Goal: Check status: Check status

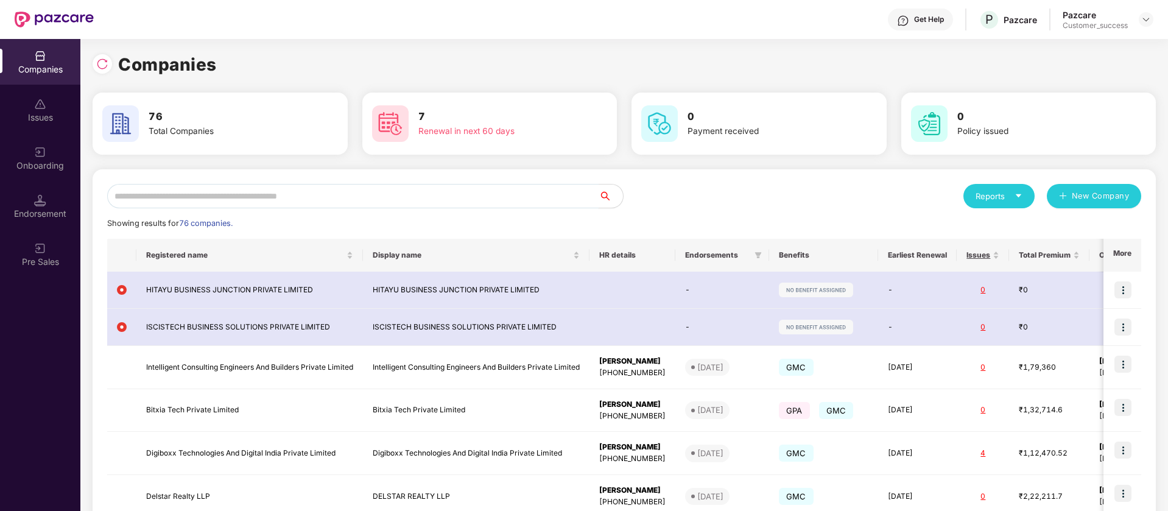
click at [289, 200] on input "text" at bounding box center [353, 196] width 492 height 24
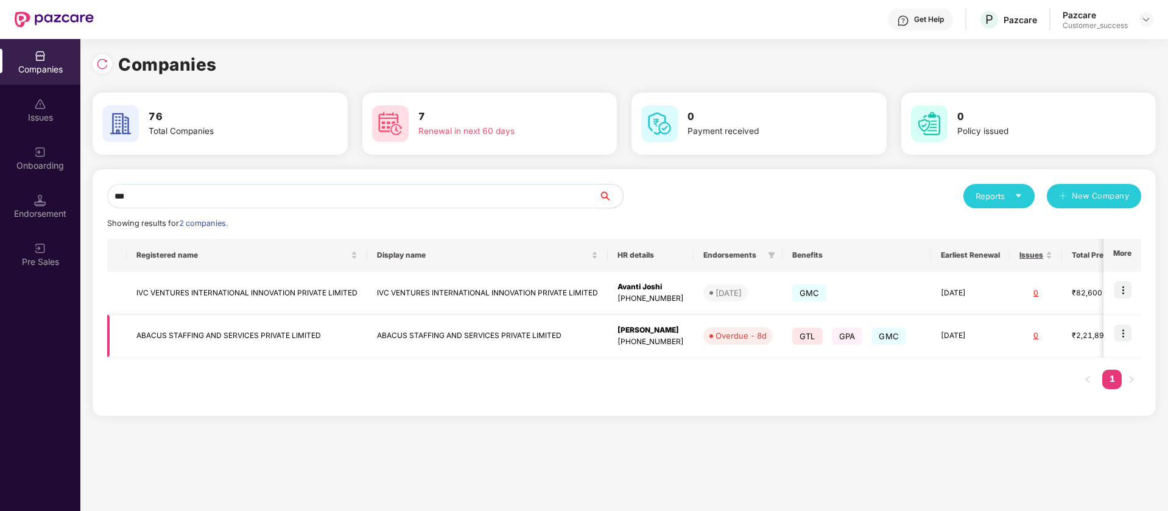
type input "***"
click at [1126, 333] on img at bounding box center [1123, 333] width 17 height 17
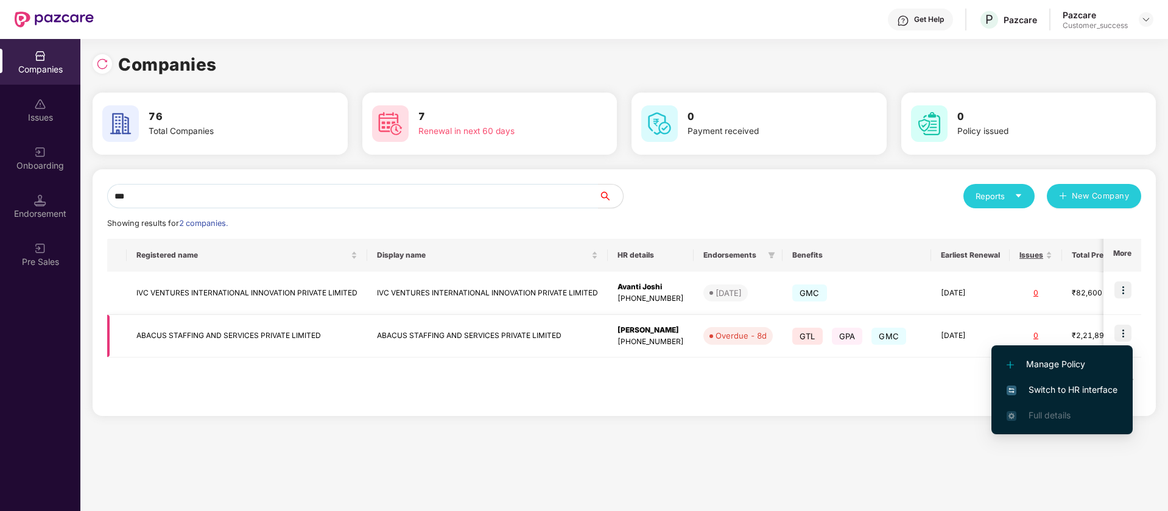
click at [632, 329] on div "kavitha" at bounding box center [651, 331] width 66 height 12
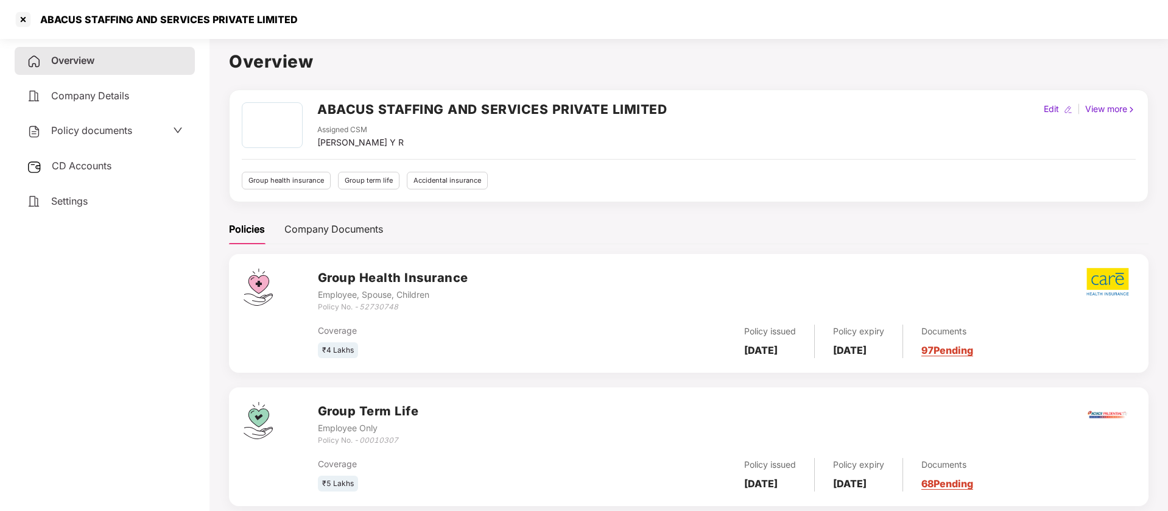
click at [180, 127] on icon "down" at bounding box center [178, 130] width 10 height 10
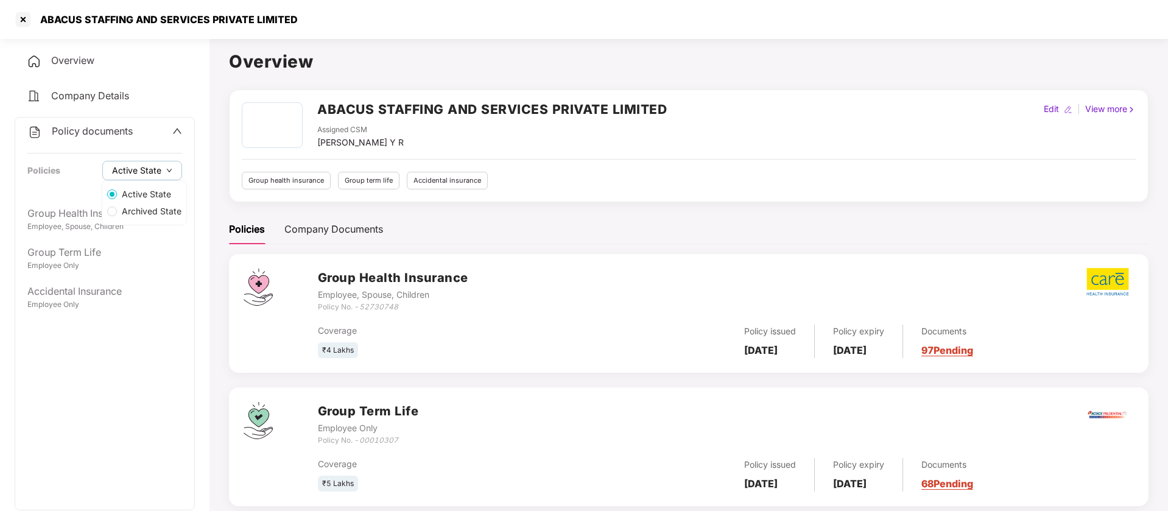
click at [167, 169] on icon "down" at bounding box center [169, 171] width 5 height 4
click at [152, 210] on span "Archived State" at bounding box center [151, 211] width 69 height 13
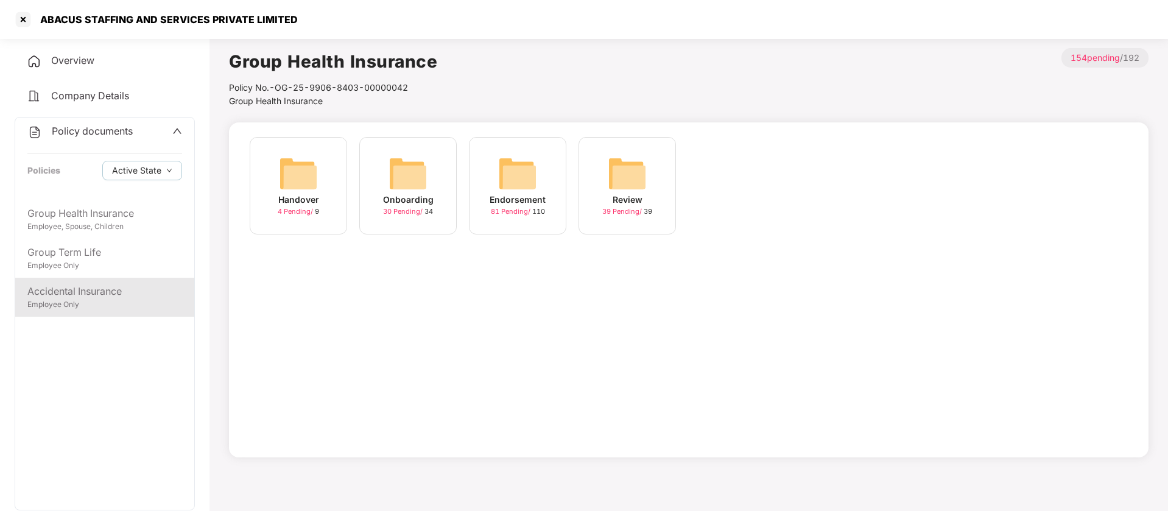
click at [93, 297] on div "Accidental Insurance" at bounding box center [104, 291] width 155 height 15
click at [529, 173] on img at bounding box center [517, 173] width 39 height 39
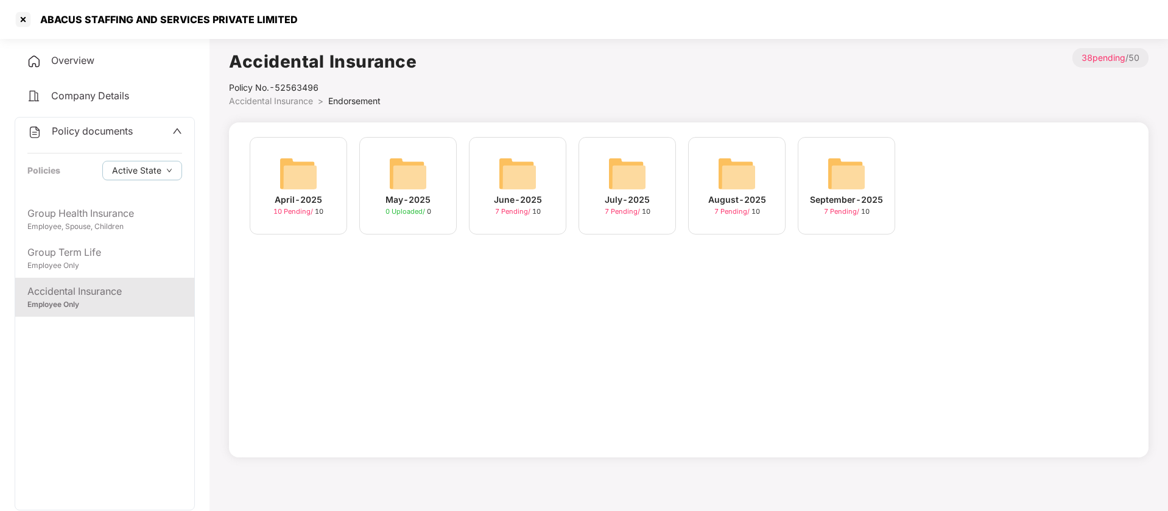
click at [861, 186] on img at bounding box center [846, 173] width 39 height 39
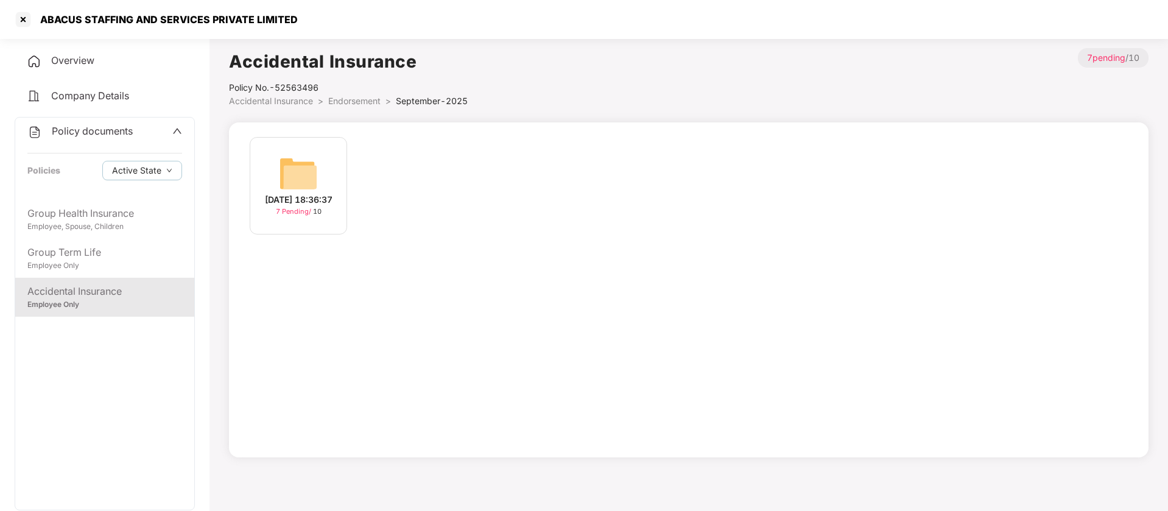
click at [296, 162] on img at bounding box center [298, 173] width 39 height 39
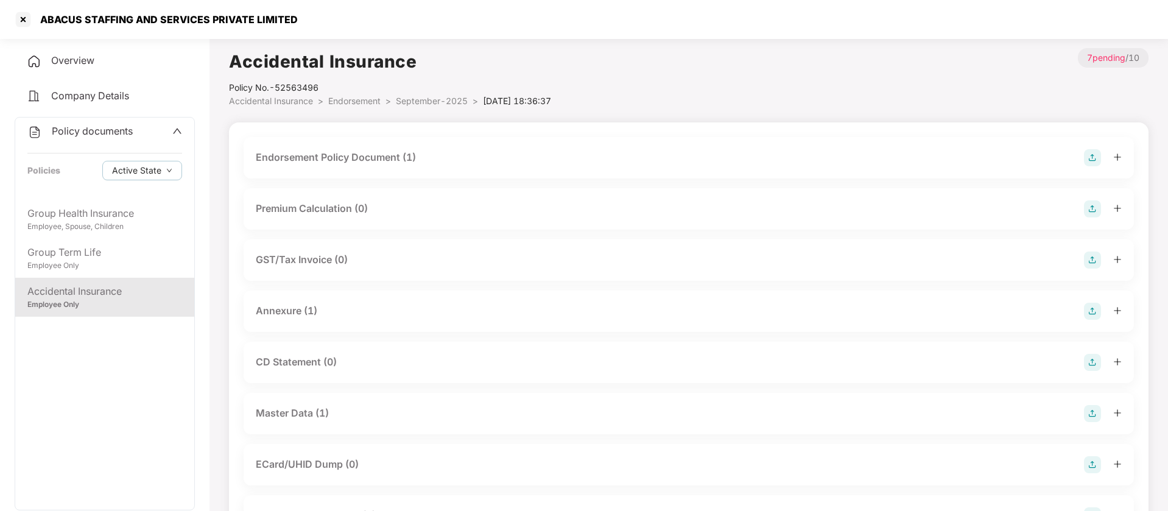
click at [307, 411] on div "Master Data (1)" at bounding box center [292, 413] width 73 height 15
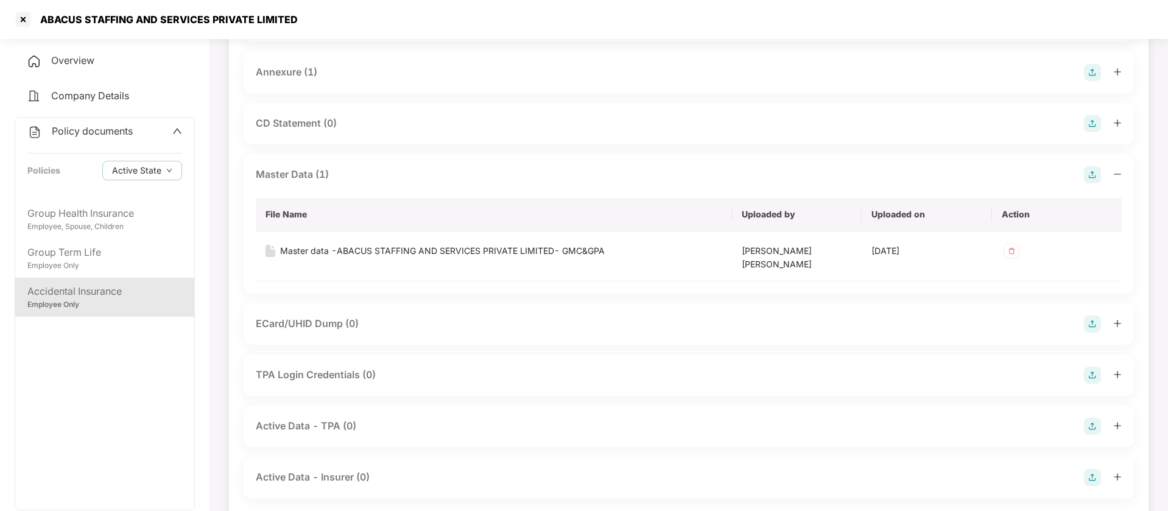
scroll to position [265, 0]
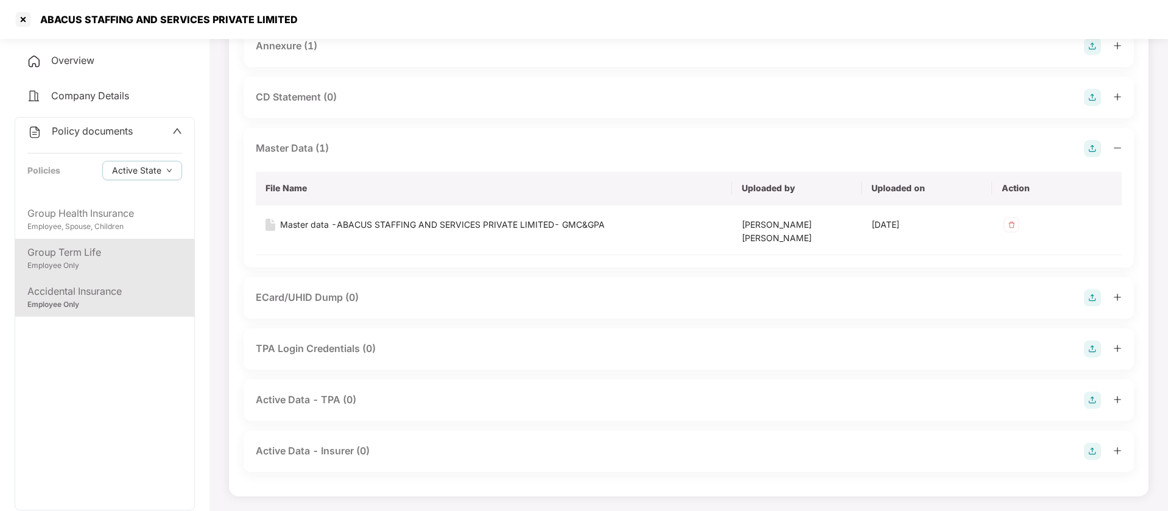
click at [134, 253] on div "Group Term Life" at bounding box center [104, 252] width 155 height 15
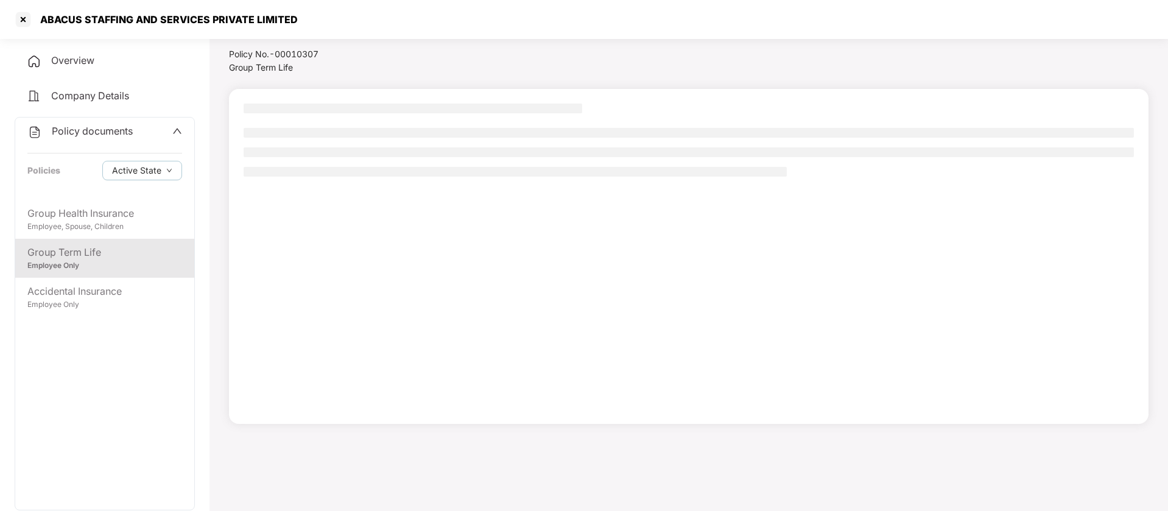
scroll to position [34, 0]
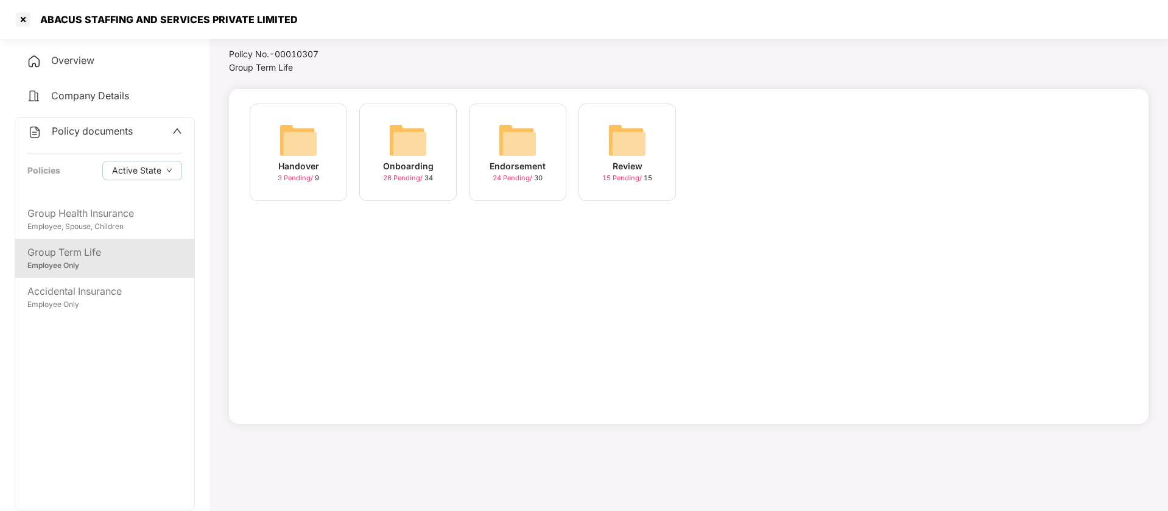
click at [515, 136] on img at bounding box center [517, 140] width 39 height 39
click at [624, 144] on img at bounding box center [627, 140] width 39 height 39
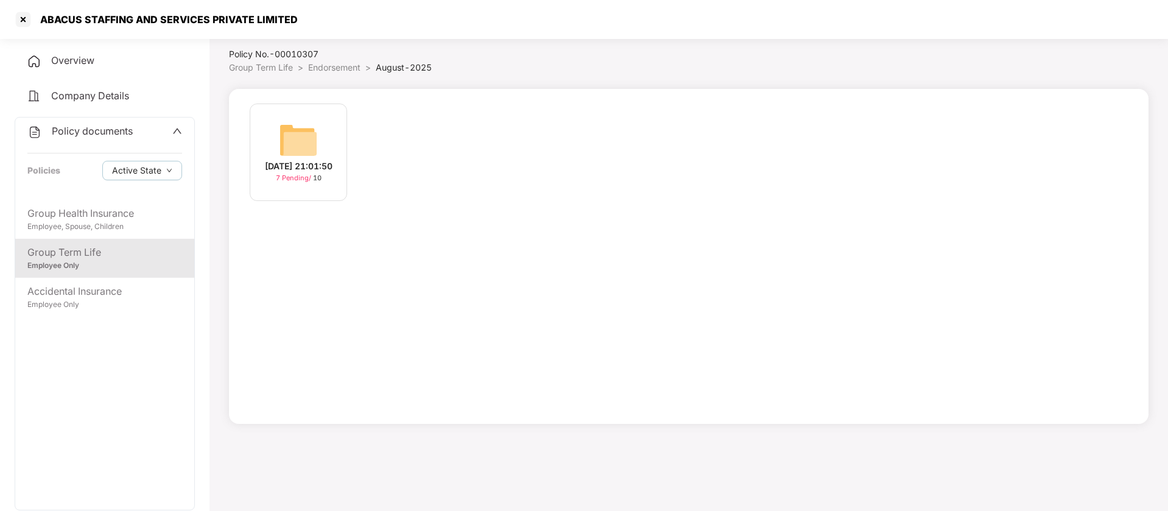
click at [317, 130] on img at bounding box center [298, 140] width 39 height 39
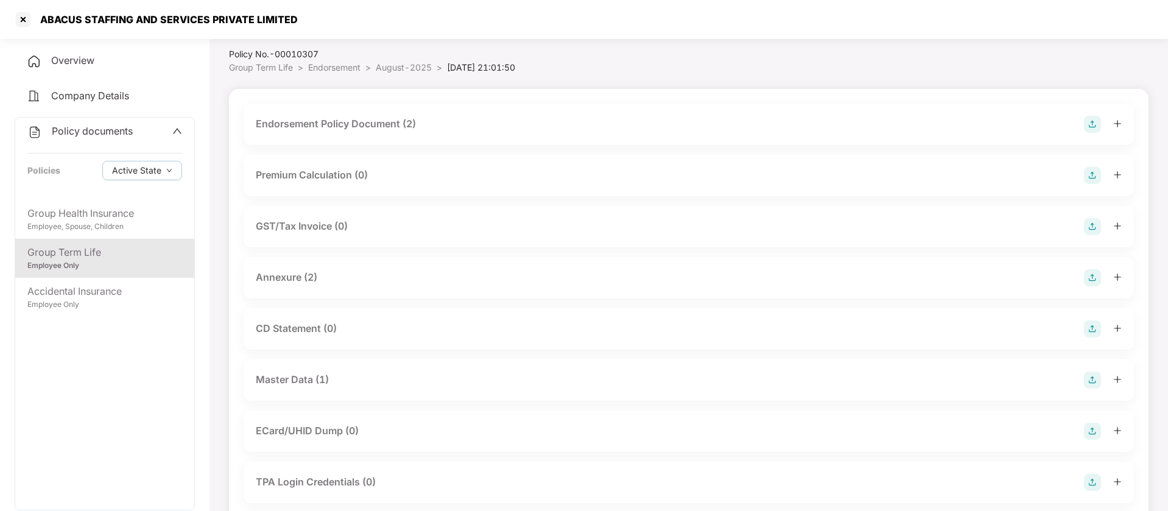
scroll to position [167, 0]
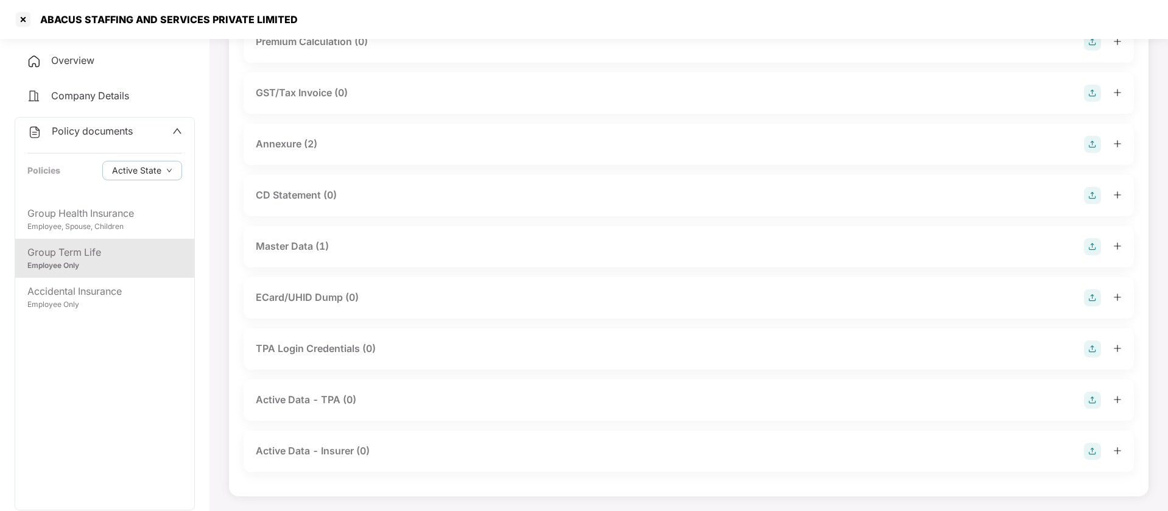
click at [316, 245] on div "Master Data (1)" at bounding box center [292, 246] width 73 height 15
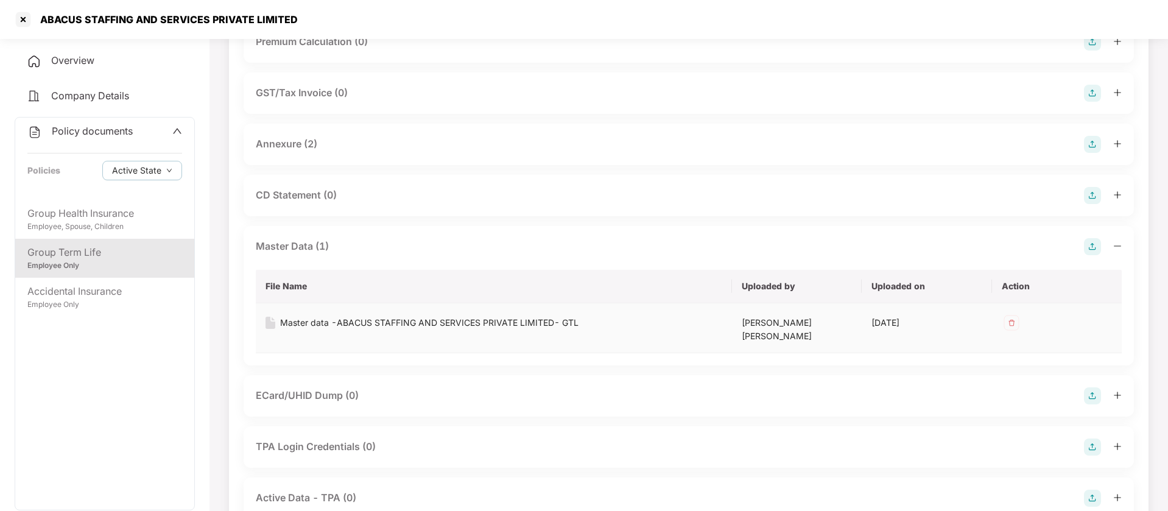
scroll to position [265, 0]
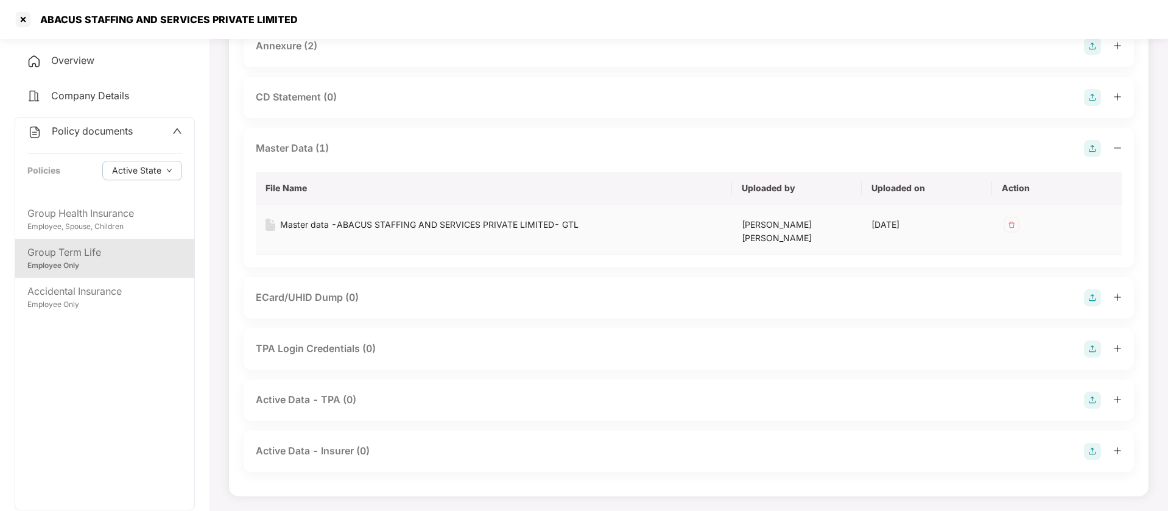
click at [535, 228] on div "Master data -ABACUS STAFFING AND SERVICES PRIVATE LIMITED- GTL" at bounding box center [429, 224] width 298 height 13
click at [169, 169] on icon "down" at bounding box center [169, 171] width 6 height 6
click at [153, 210] on span "Archived State" at bounding box center [151, 211] width 69 height 13
click at [122, 216] on div "Group Health Insurance" at bounding box center [104, 213] width 155 height 15
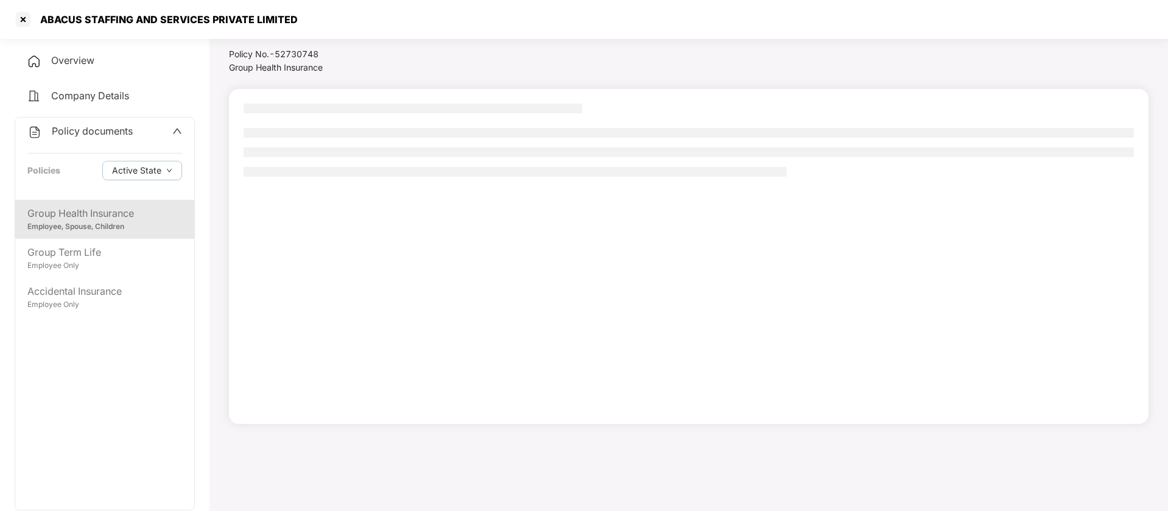
scroll to position [34, 0]
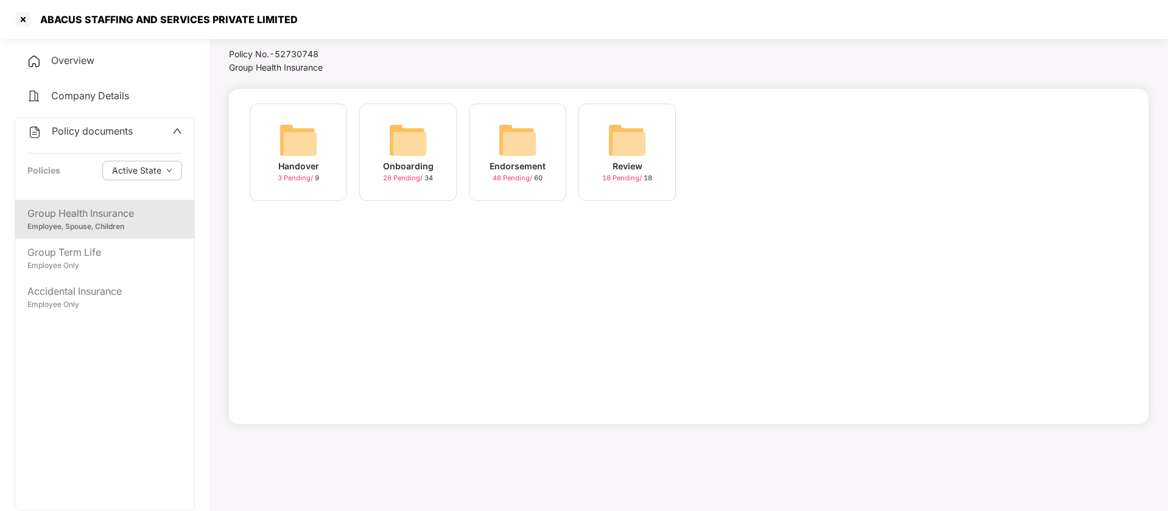
click at [517, 130] on img at bounding box center [517, 140] width 39 height 39
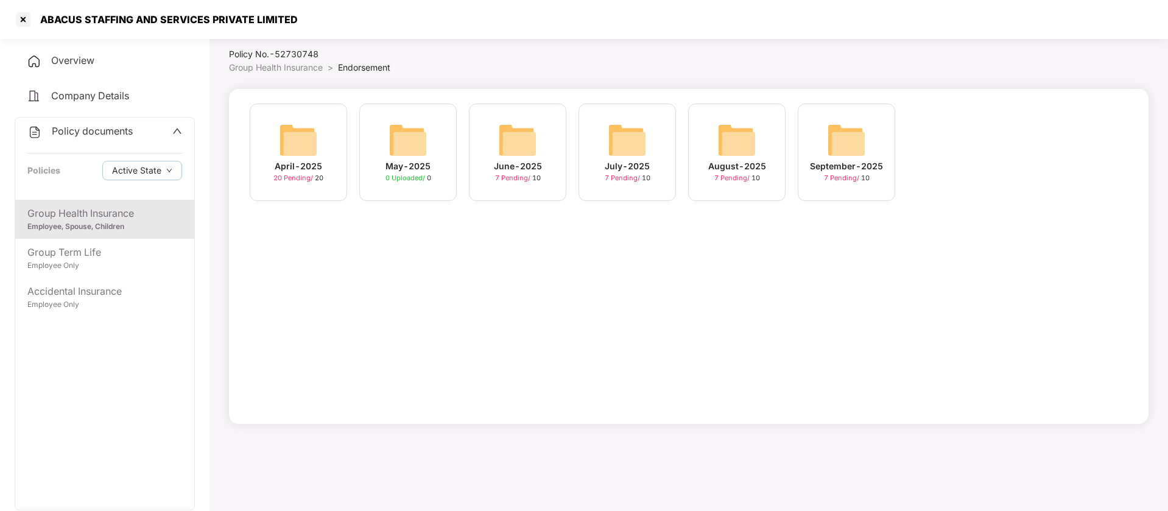
click at [859, 141] on img at bounding box center [846, 140] width 39 height 39
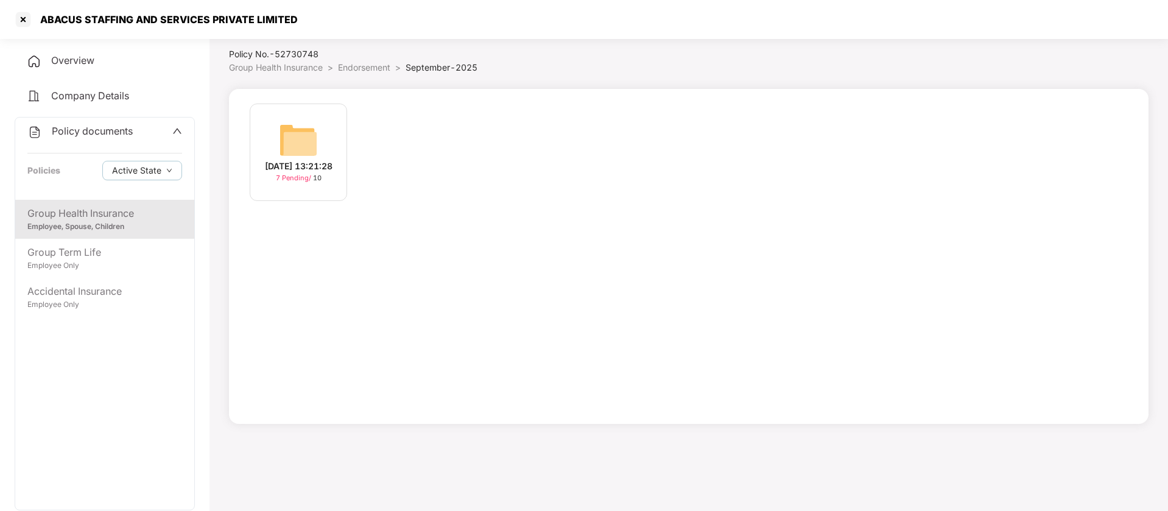
click at [310, 121] on img at bounding box center [298, 140] width 39 height 39
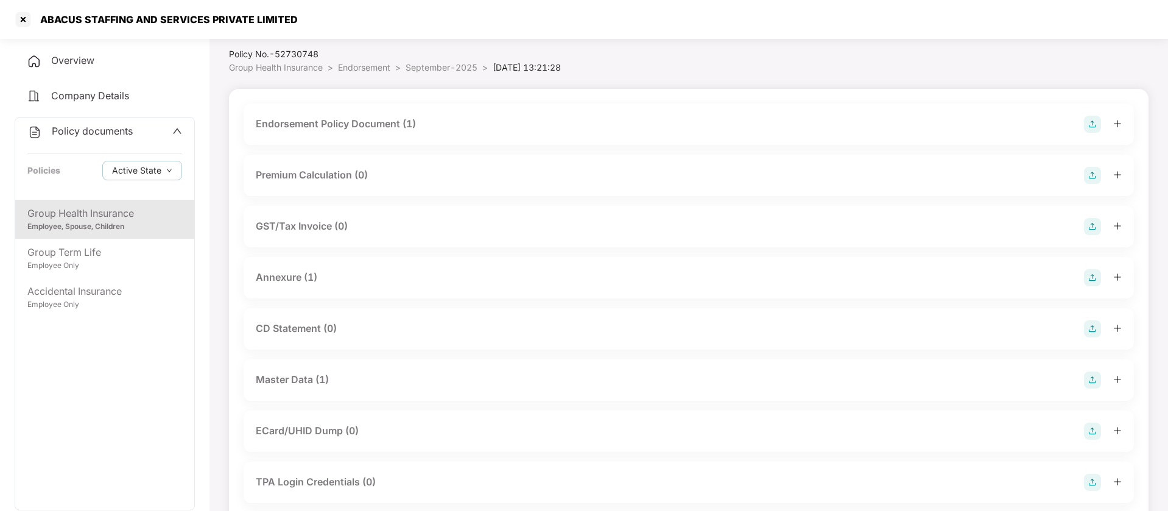
scroll to position [167, 0]
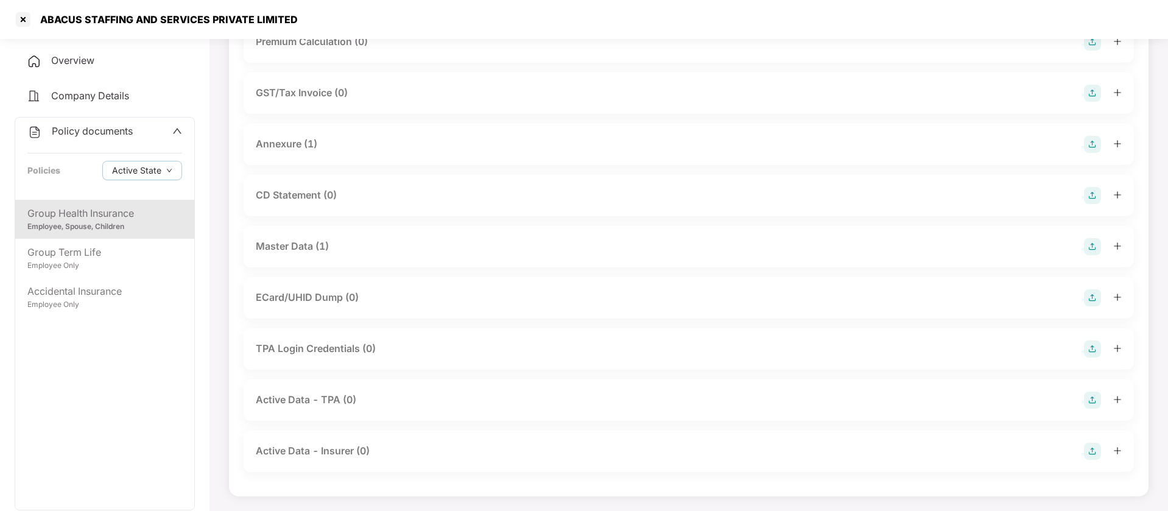
click at [326, 241] on div "Master Data (1)" at bounding box center [292, 246] width 73 height 15
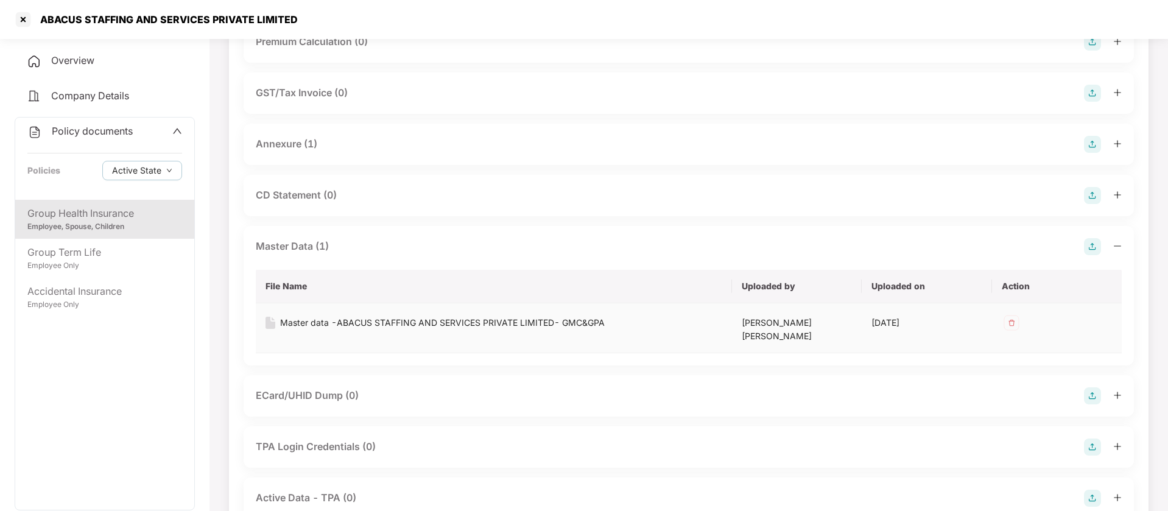
scroll to position [265, 0]
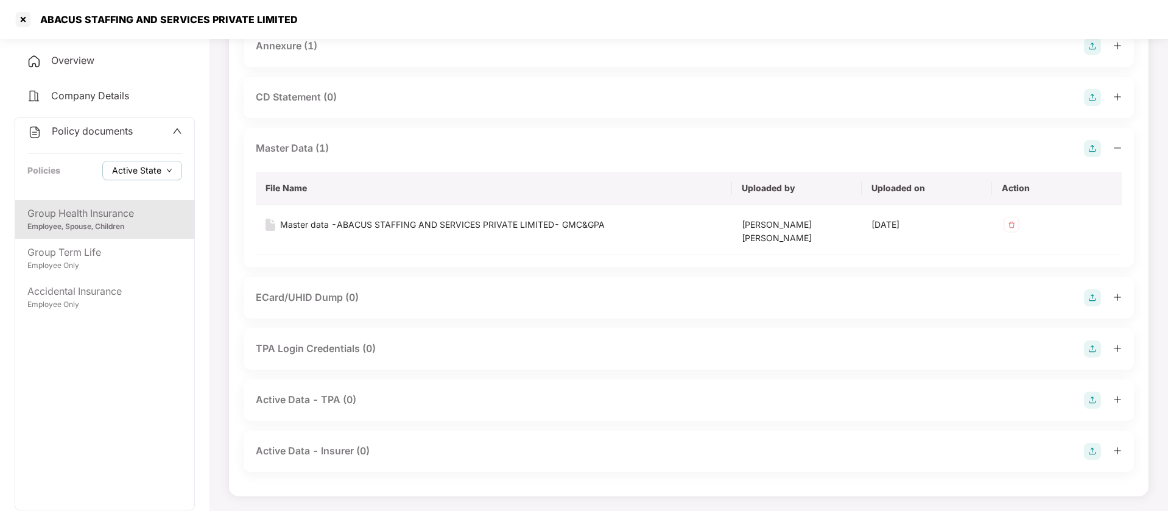
click at [150, 174] on span "Active State" at bounding box center [136, 170] width 49 height 13
click at [144, 194] on span "Active State" at bounding box center [146, 194] width 59 height 13
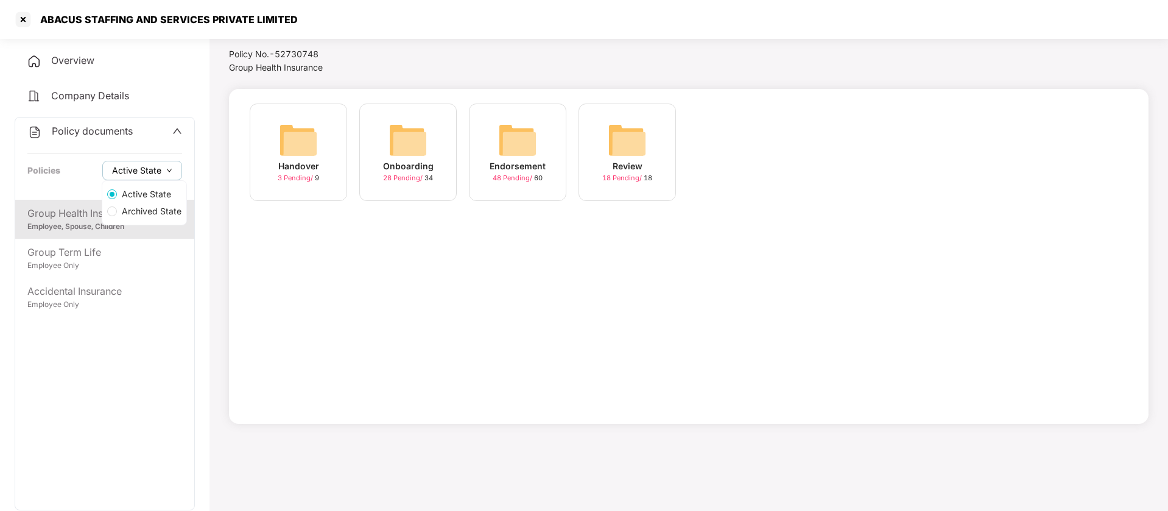
click at [178, 166] on button "Active State" at bounding box center [142, 170] width 80 height 19
click at [163, 212] on span "Archived State" at bounding box center [151, 211] width 69 height 13
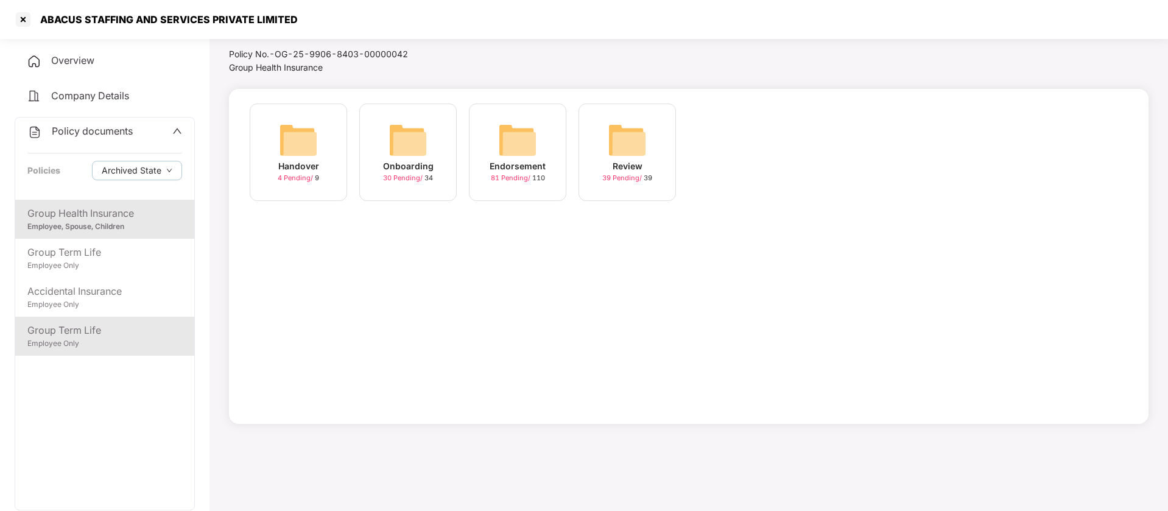
click at [93, 333] on div "Group Term Life" at bounding box center [104, 330] width 155 height 15
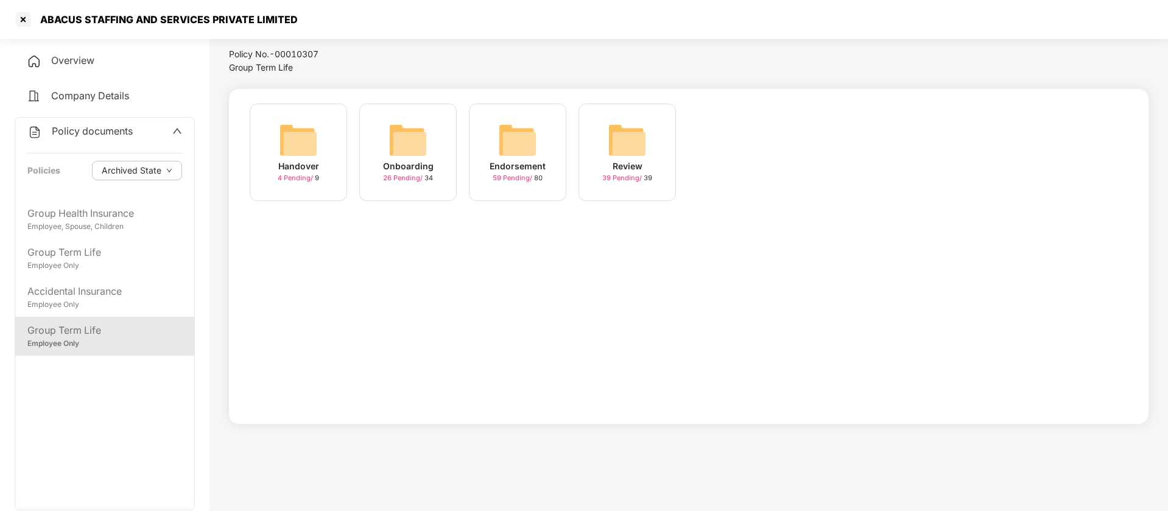
click at [521, 141] on img at bounding box center [517, 140] width 39 height 39
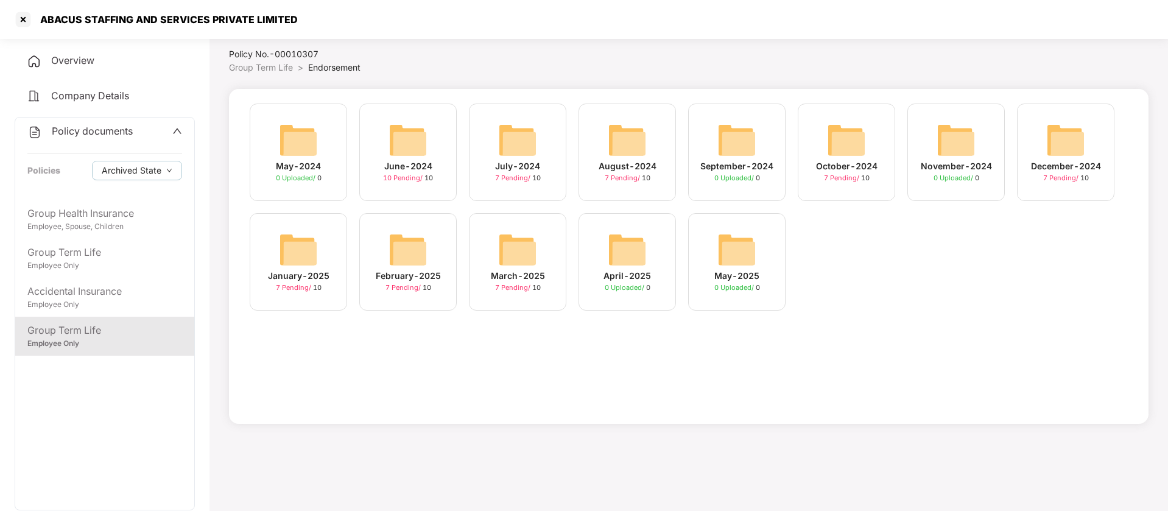
click at [535, 239] on img at bounding box center [517, 249] width 39 height 39
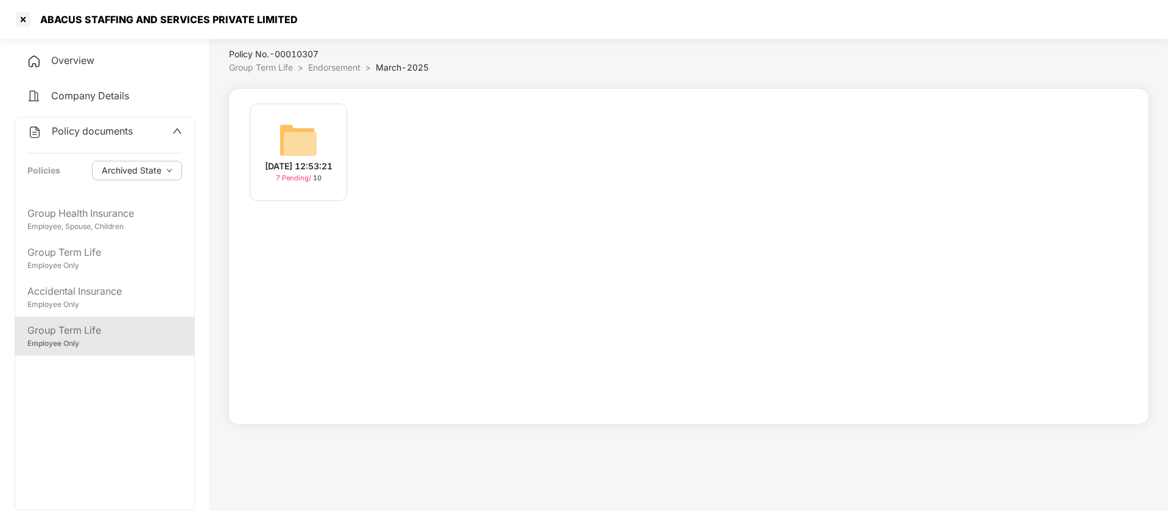
click at [288, 125] on img at bounding box center [298, 140] width 39 height 39
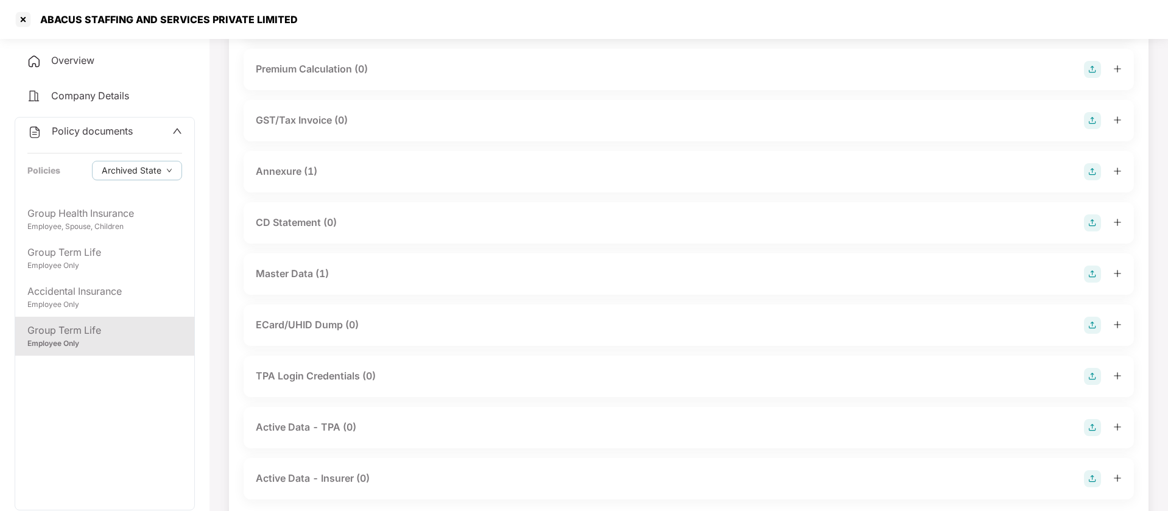
scroll to position [167, 0]
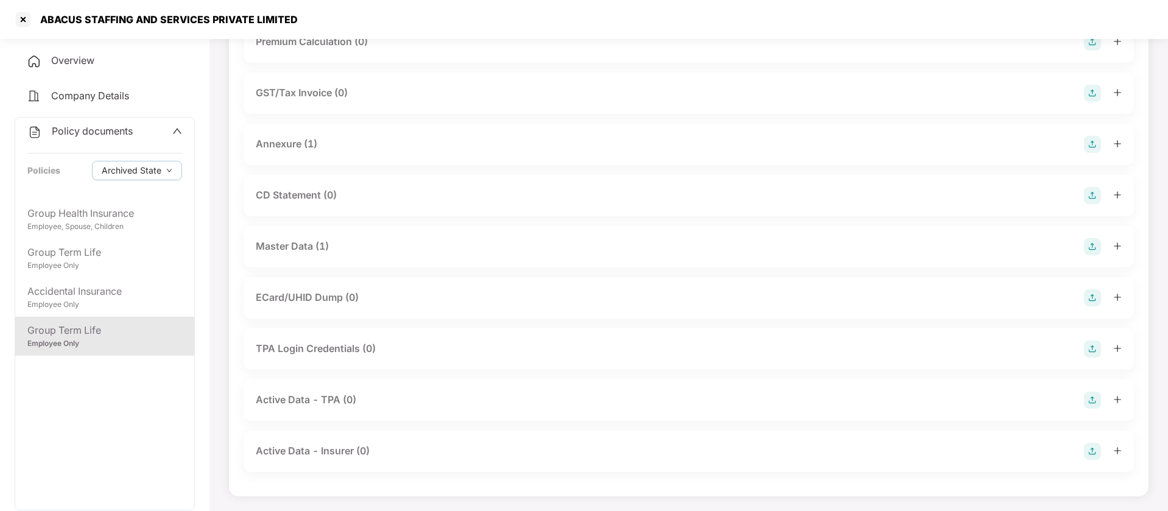
click at [300, 247] on div "Master Data (1)" at bounding box center [292, 246] width 73 height 15
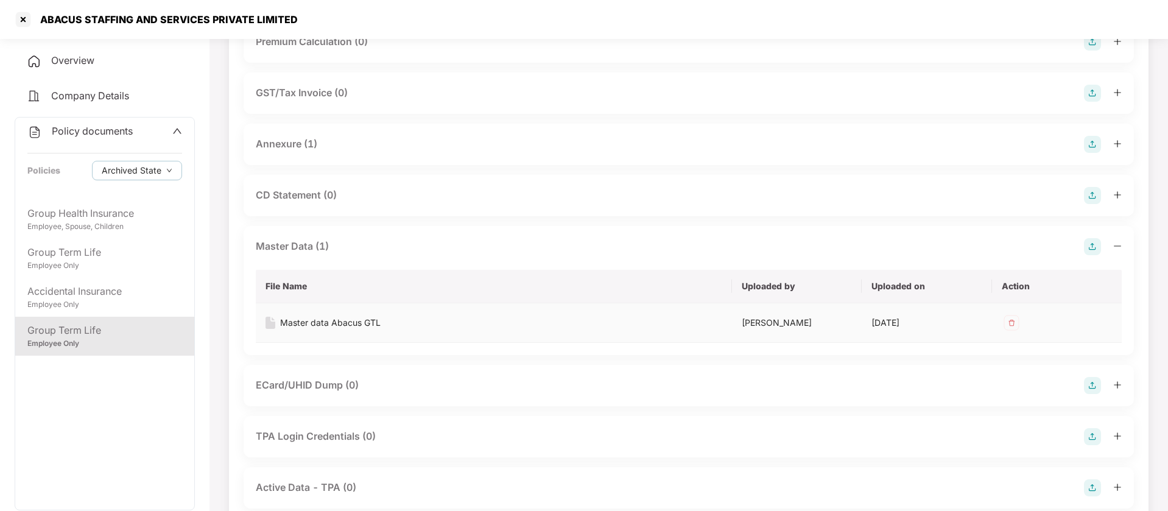
click at [314, 322] on div "Master data Abacus GTL" at bounding box center [330, 322] width 101 height 13
click at [161, 168] on button "Archived State" at bounding box center [137, 170] width 90 height 19
click at [152, 194] on span "Active State" at bounding box center [136, 194] width 59 height 13
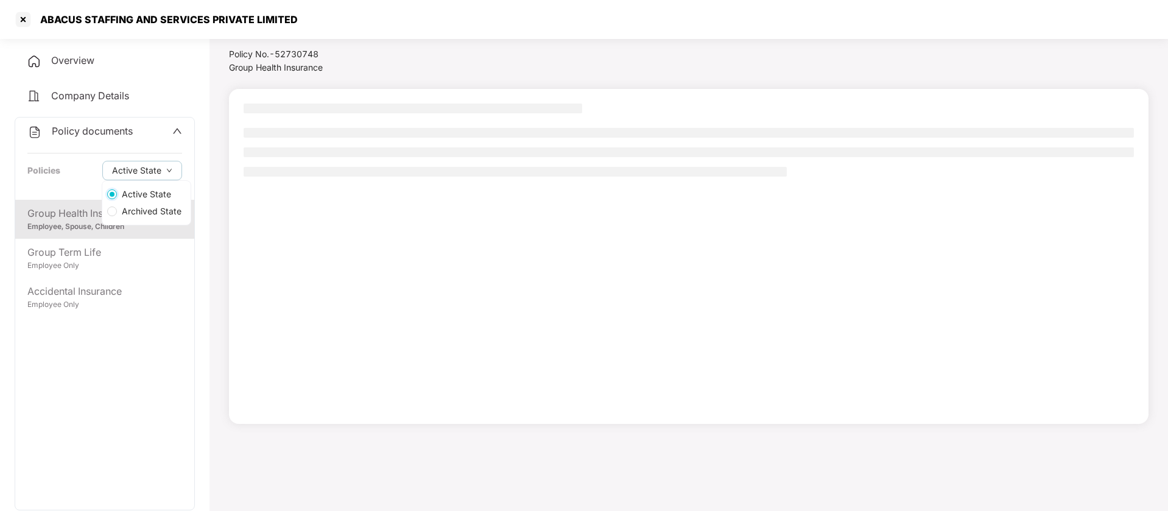
scroll to position [34, 0]
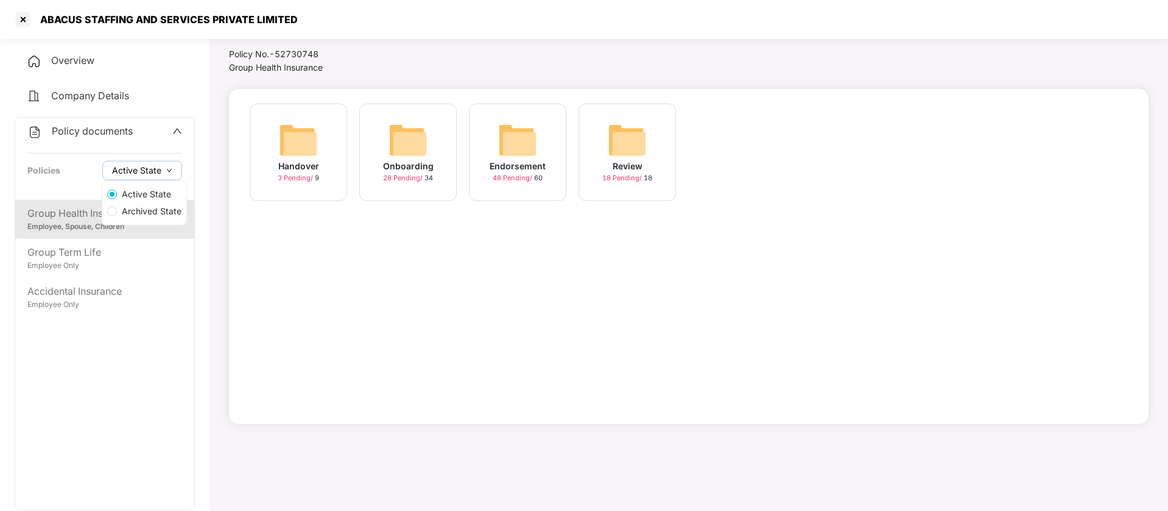
click at [149, 168] on span "Active State" at bounding box center [136, 170] width 49 height 13
click at [143, 213] on span "Archived State" at bounding box center [151, 211] width 69 height 13
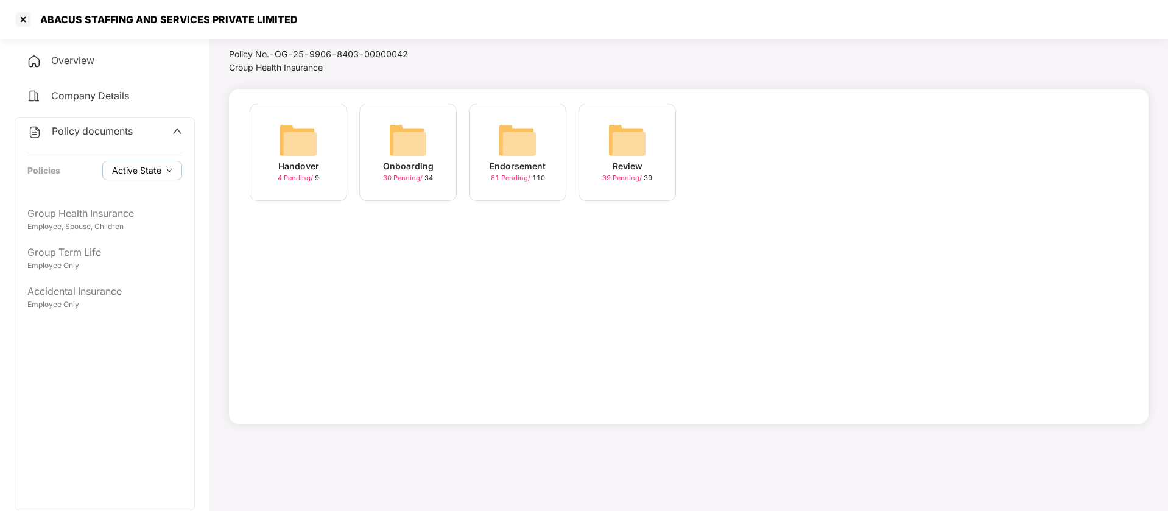
click at [151, 162] on button "Active State" at bounding box center [142, 170] width 80 height 19
click at [163, 211] on span "Archived State" at bounding box center [151, 211] width 69 height 13
click at [150, 198] on span "Active State" at bounding box center [146, 194] width 59 height 13
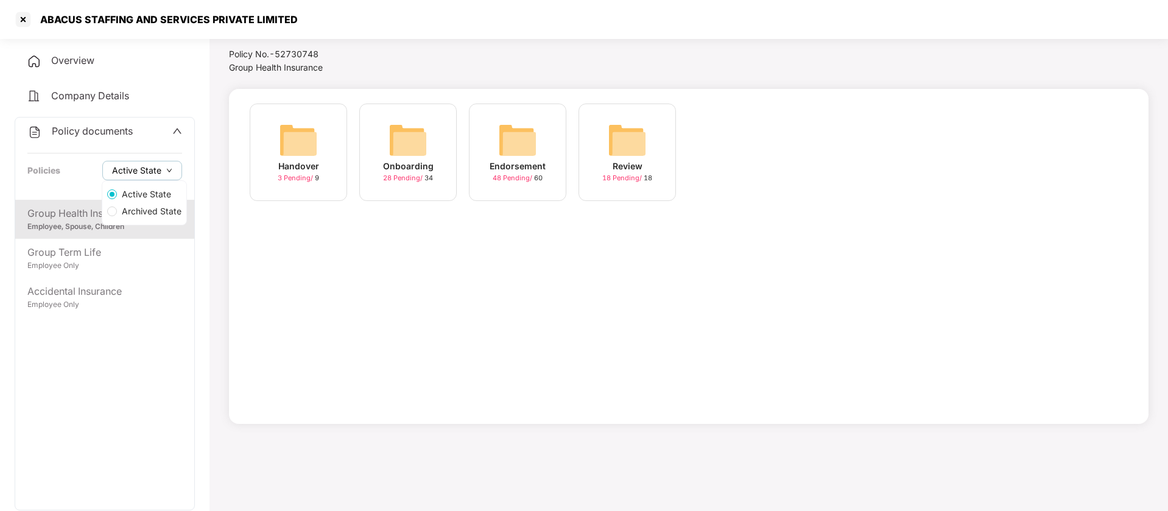
click at [164, 171] on button "Active State" at bounding box center [142, 170] width 80 height 19
click at [160, 207] on span "Archived State" at bounding box center [151, 211] width 69 height 13
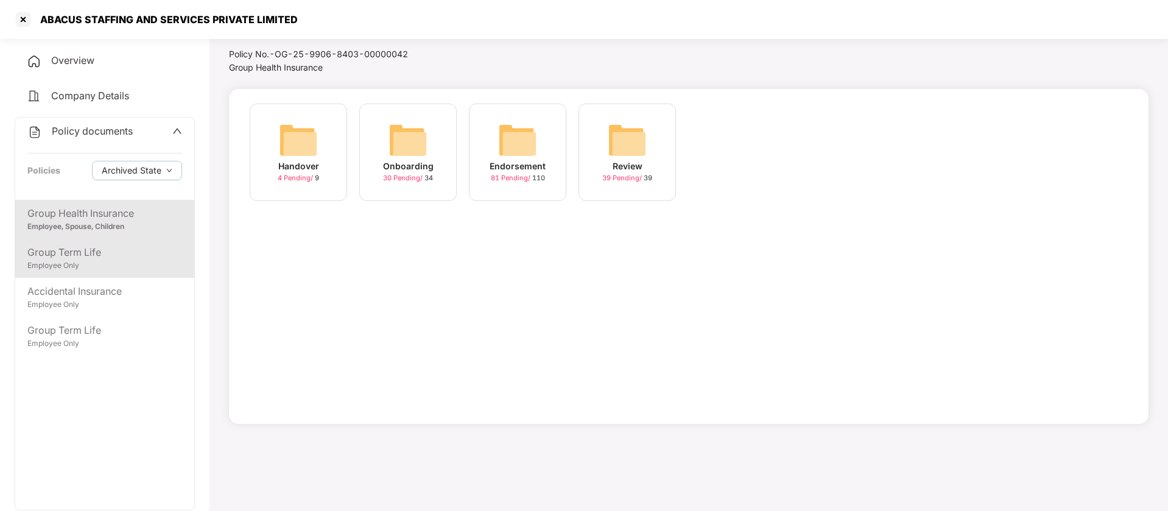
click at [115, 259] on div "Group Term Life" at bounding box center [104, 252] width 155 height 15
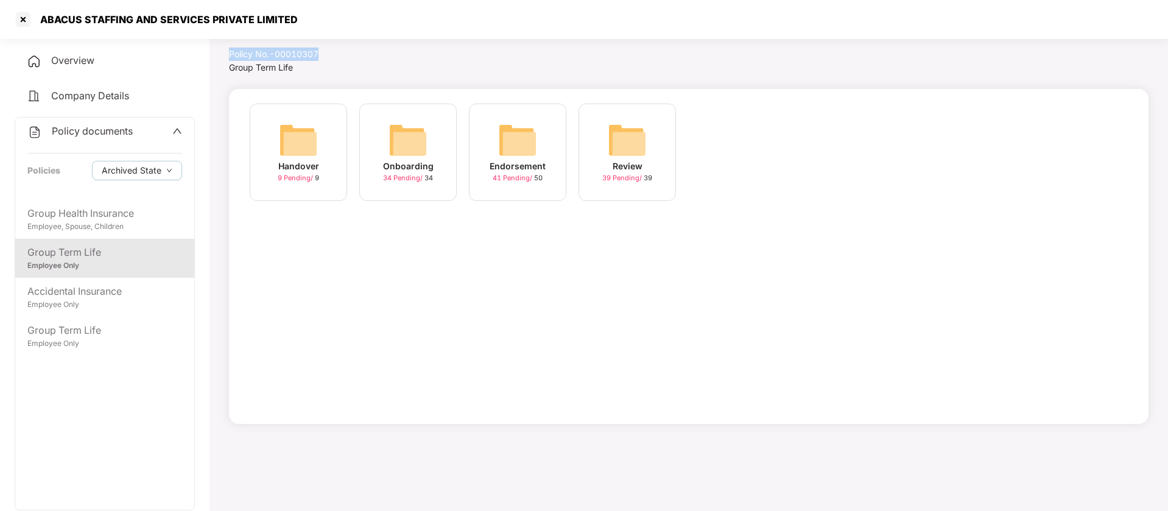
drag, startPoint x: 323, startPoint y: 49, endPoint x: 229, endPoint y: 54, distance: 94.5
click at [229, 54] on div "Policy No.- 00010307" at bounding box center [299, 54] width 141 height 13
copy div "Policy No.- 00010307"
drag, startPoint x: 286, startPoint y: 15, endPoint x: 108, endPoint y: 23, distance: 177.4
click at [163, 20] on div "ABACUS STAFFING AND SERVICES PRIVATE LIMITED" at bounding box center [165, 19] width 265 height 12
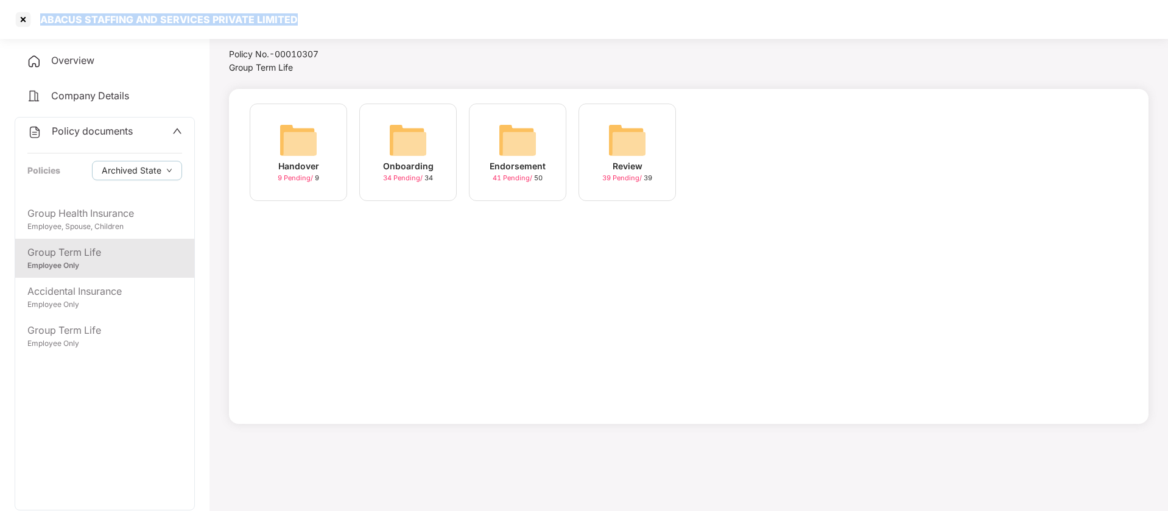
drag, startPoint x: 43, startPoint y: 15, endPoint x: 299, endPoint y: 3, distance: 256.1
click at [299, 3] on div "ABACUS STAFFING AND SERVICES PRIVATE LIMITED" at bounding box center [584, 19] width 1168 height 39
copy div "ABACUS STAFFING AND SERVICES PRIVATE LIMITED"
click at [21, 21] on div at bounding box center [22, 19] width 19 height 19
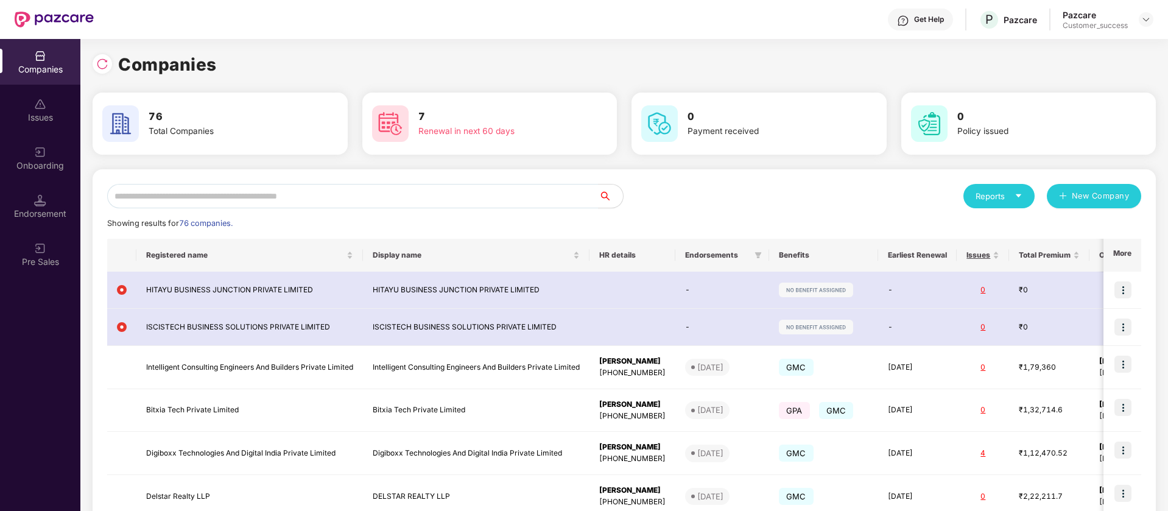
scroll to position [0, 0]
click at [541, 197] on input "text" at bounding box center [353, 196] width 492 height 24
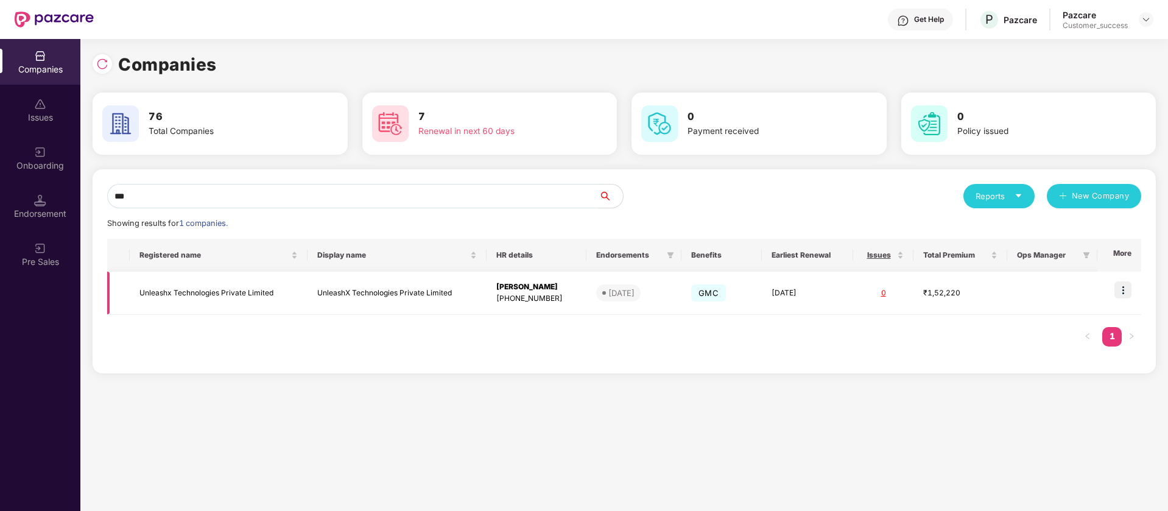
type input "***"
click at [597, 295] on span "01 Oct 2025" at bounding box center [618, 292] width 44 height 17
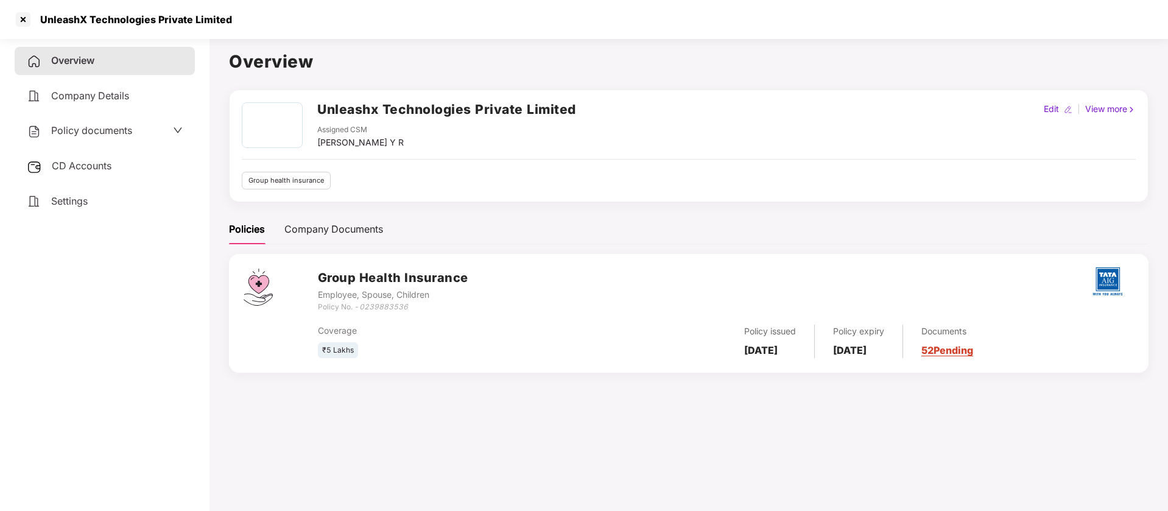
click at [88, 136] on div "Policy documents" at bounding box center [79, 131] width 105 height 16
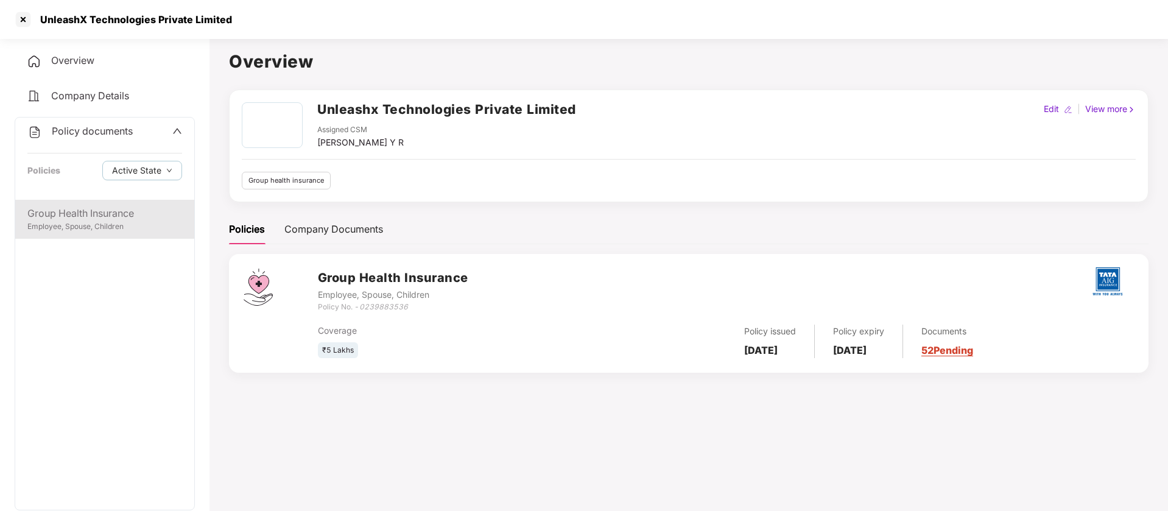
click at [84, 209] on div "Group Health Insurance" at bounding box center [104, 213] width 155 height 15
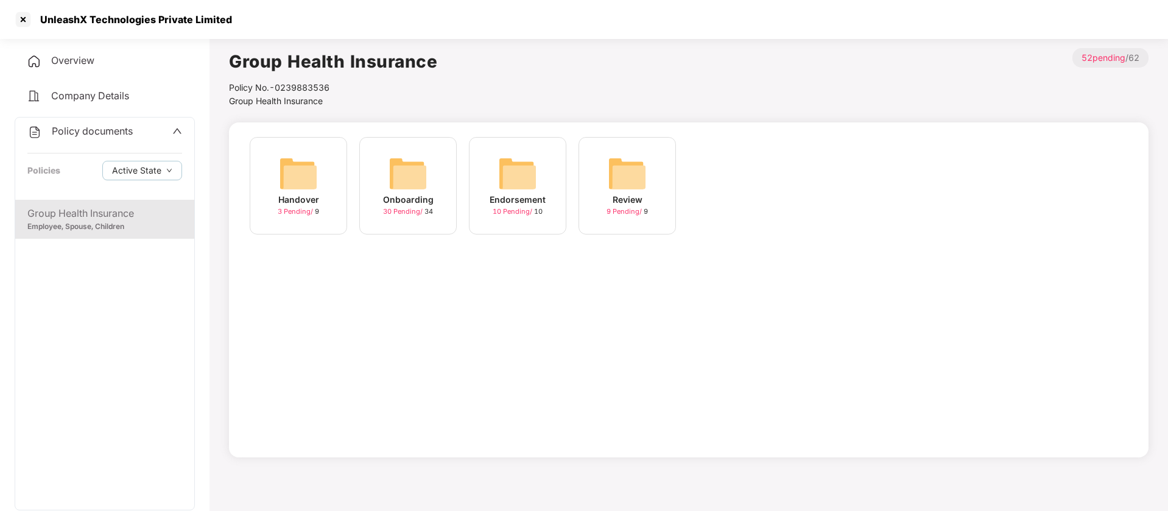
click at [316, 175] on img at bounding box center [298, 173] width 39 height 39
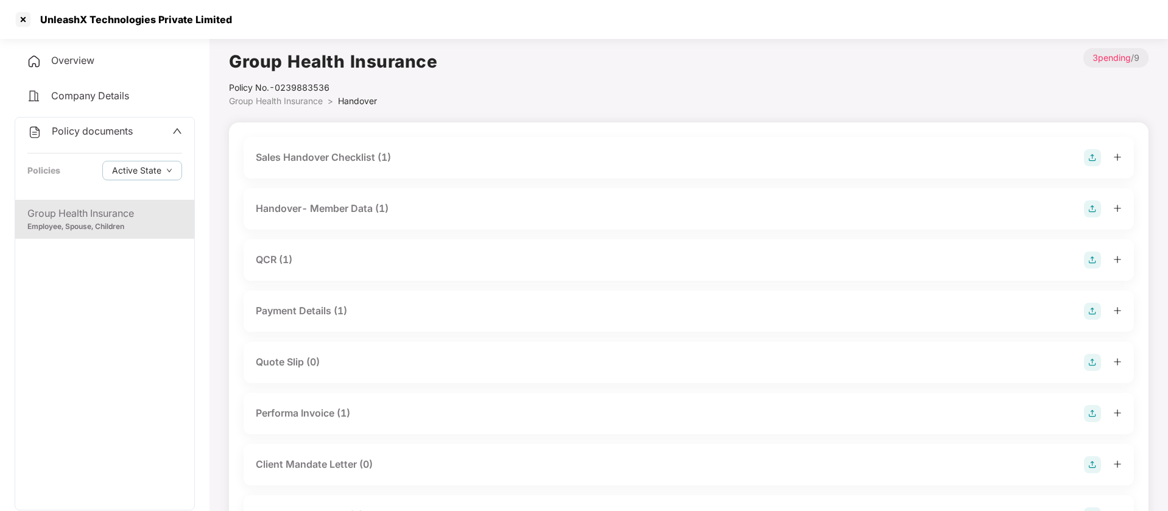
click at [109, 213] on div "Group Health Insurance" at bounding box center [104, 213] width 155 height 15
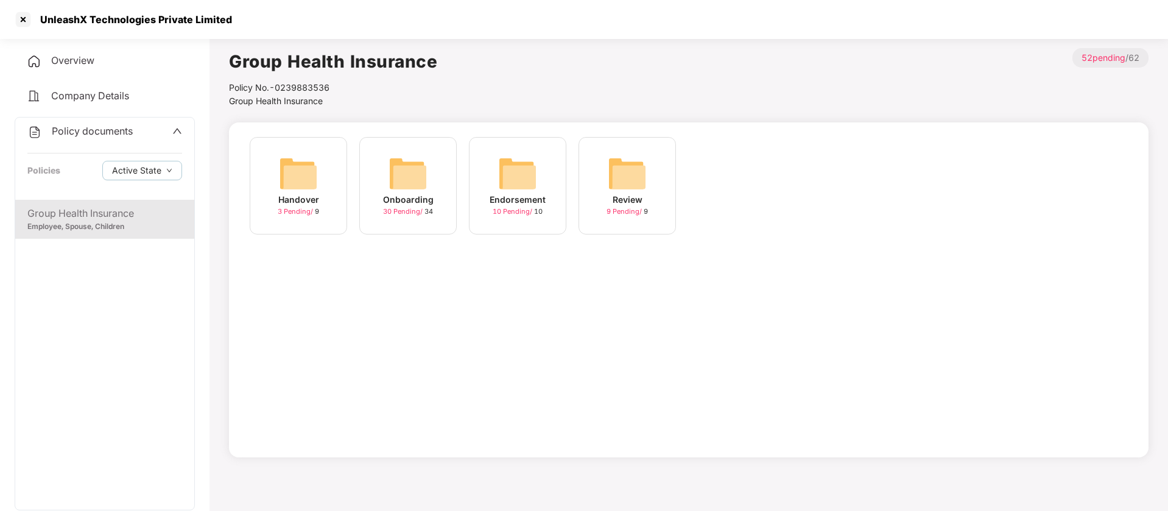
click at [426, 170] on img at bounding box center [408, 173] width 39 height 39
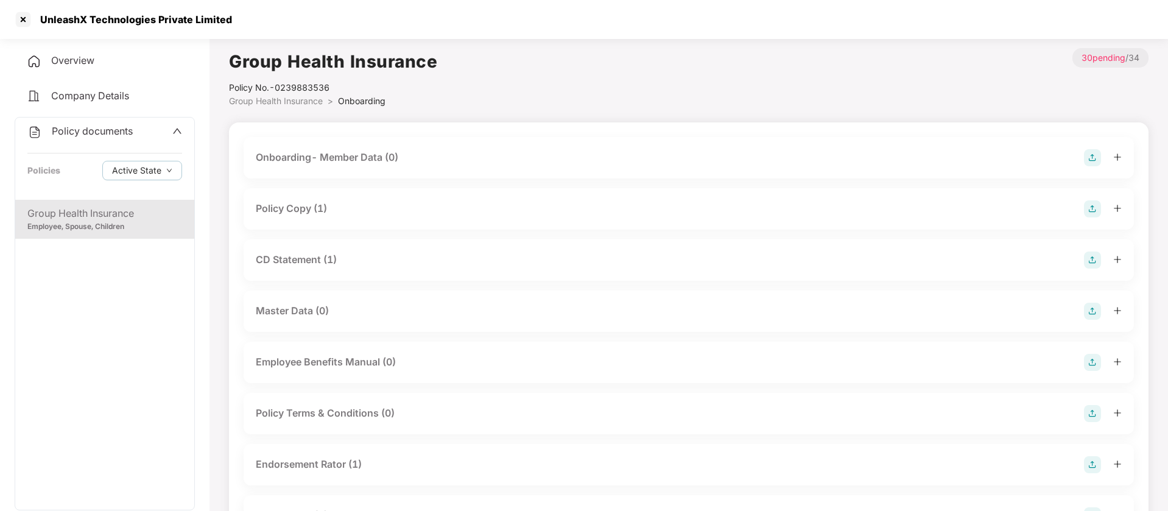
click at [331, 465] on div "Endorsement Rator (1)" at bounding box center [309, 464] width 106 height 15
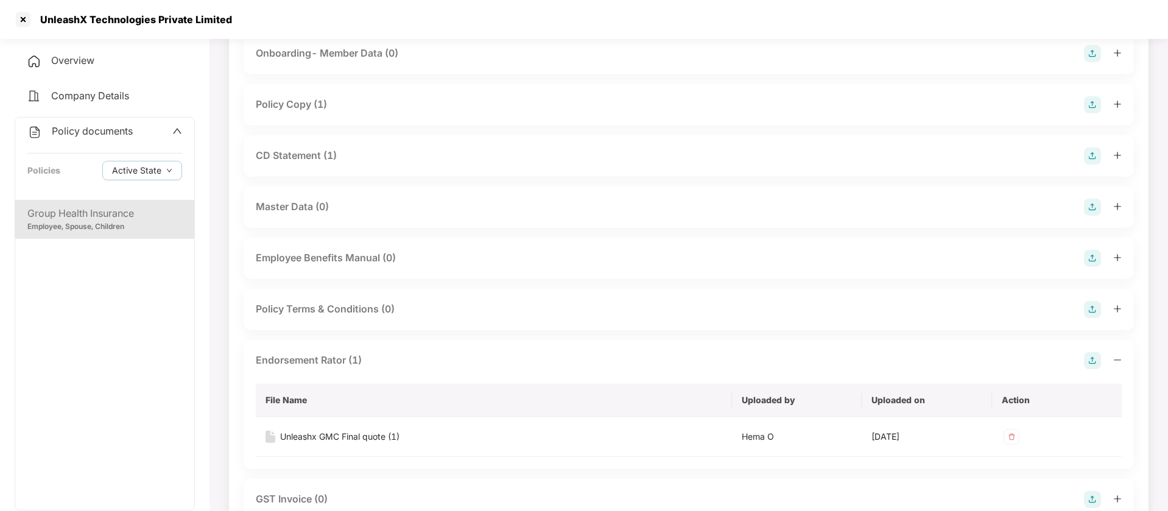
scroll to position [111, 0]
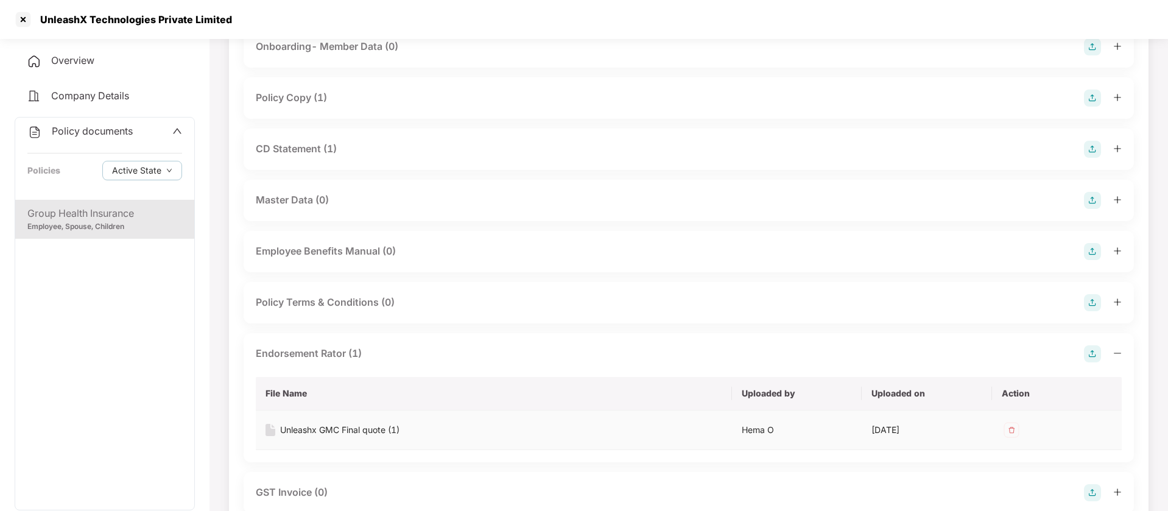
click at [341, 431] on div "Unleashx GMC Final quote (1)" at bounding box center [339, 429] width 119 height 13
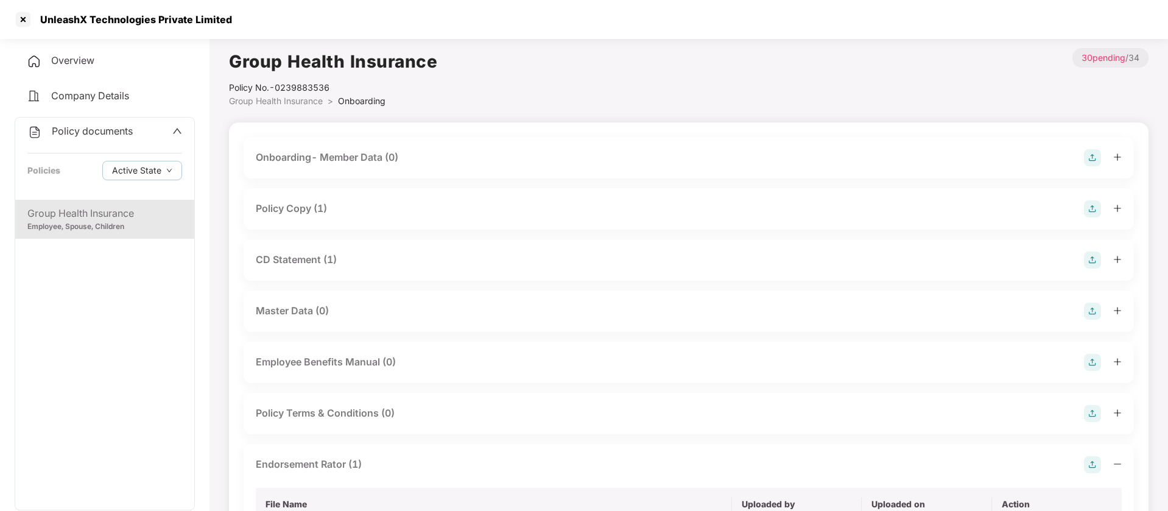
click at [308, 86] on div "Policy No.- 0239883536" at bounding box center [333, 87] width 208 height 13
copy div "0239883536"
click at [20, 20] on div at bounding box center [22, 19] width 19 height 19
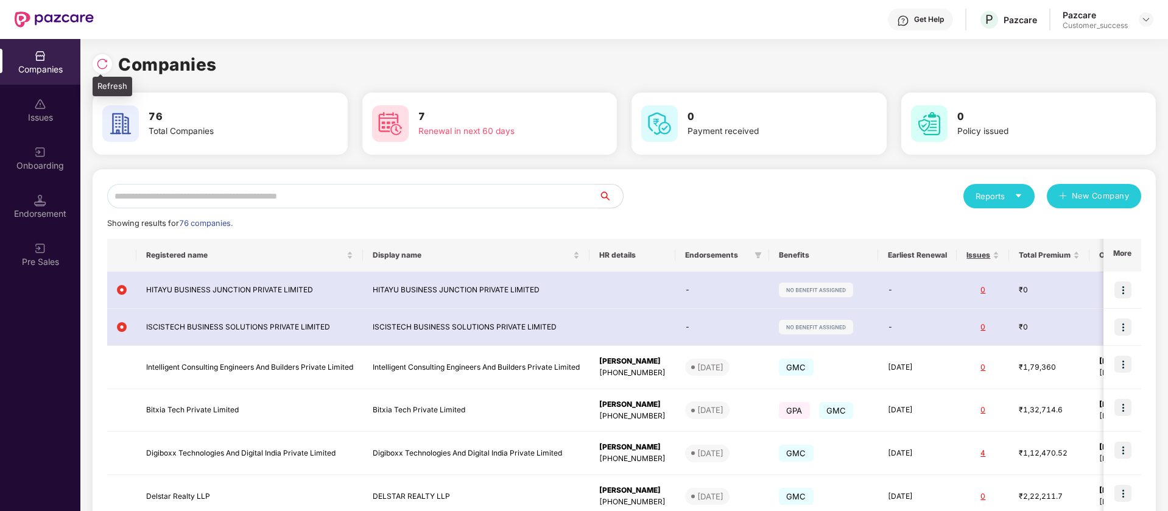
click at [105, 69] on img at bounding box center [102, 64] width 12 height 12
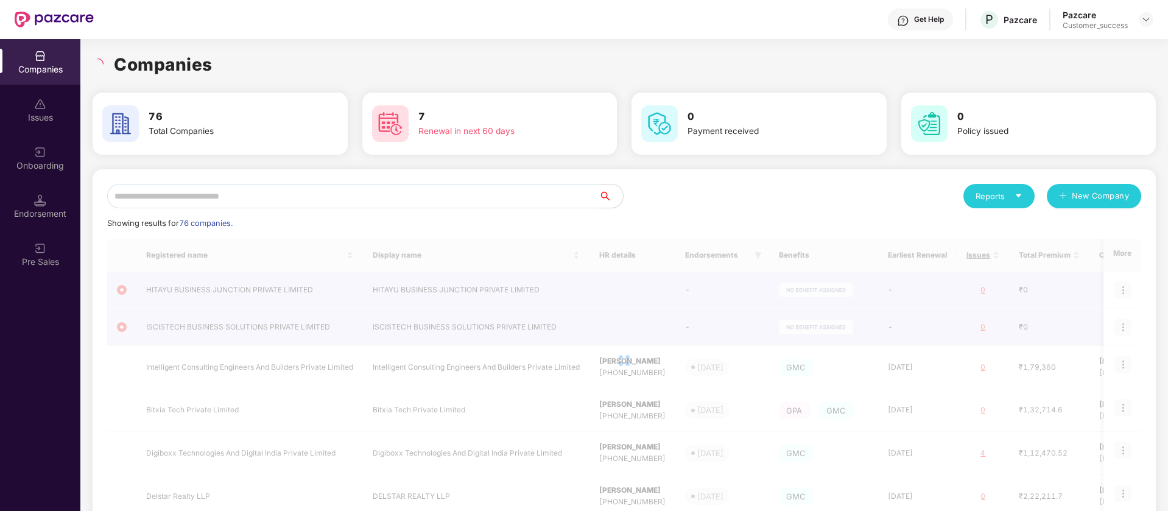
click at [290, 198] on input "text" at bounding box center [353, 196] width 492 height 24
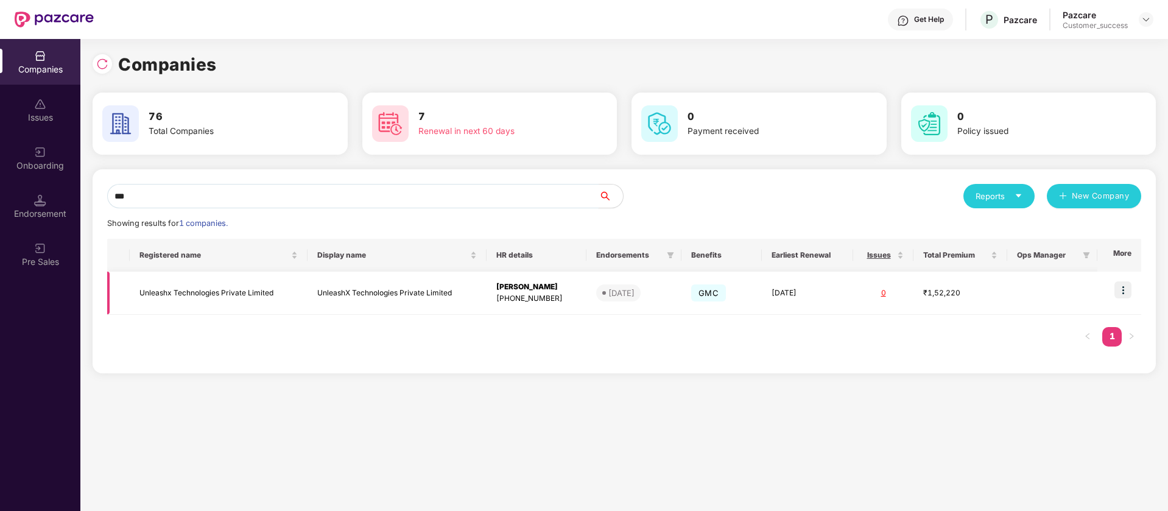
type input "***"
click at [1124, 292] on img at bounding box center [1123, 289] width 17 height 17
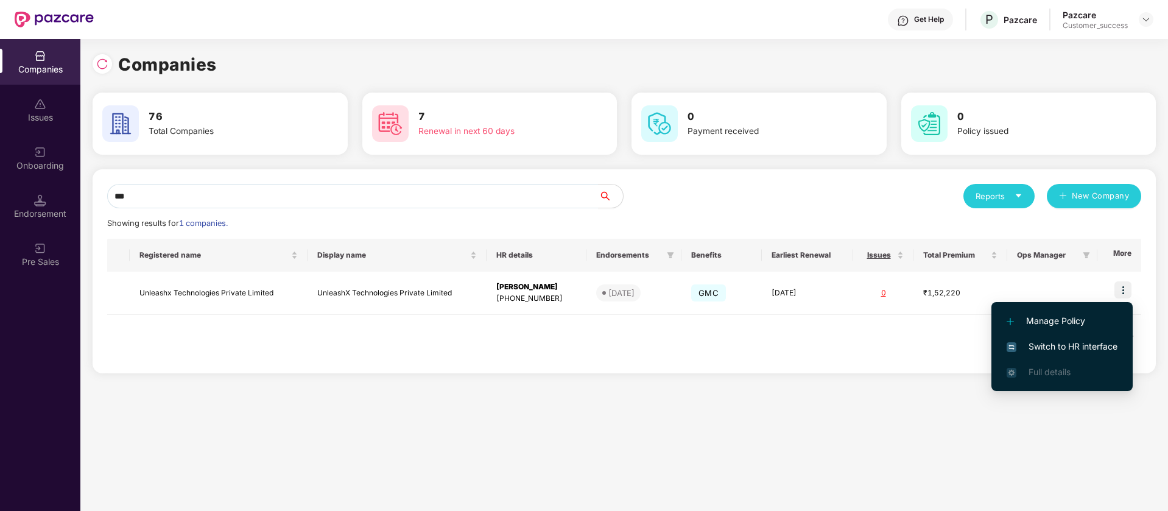
click at [1081, 347] on span "Switch to HR interface" at bounding box center [1062, 346] width 111 height 13
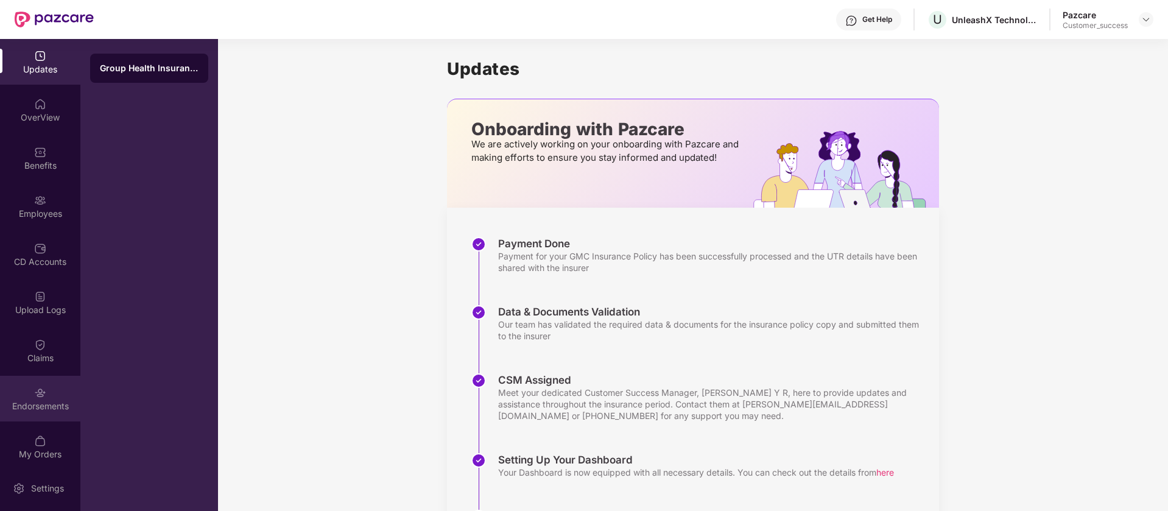
click at [46, 376] on div "Endorsements" at bounding box center [40, 399] width 80 height 46
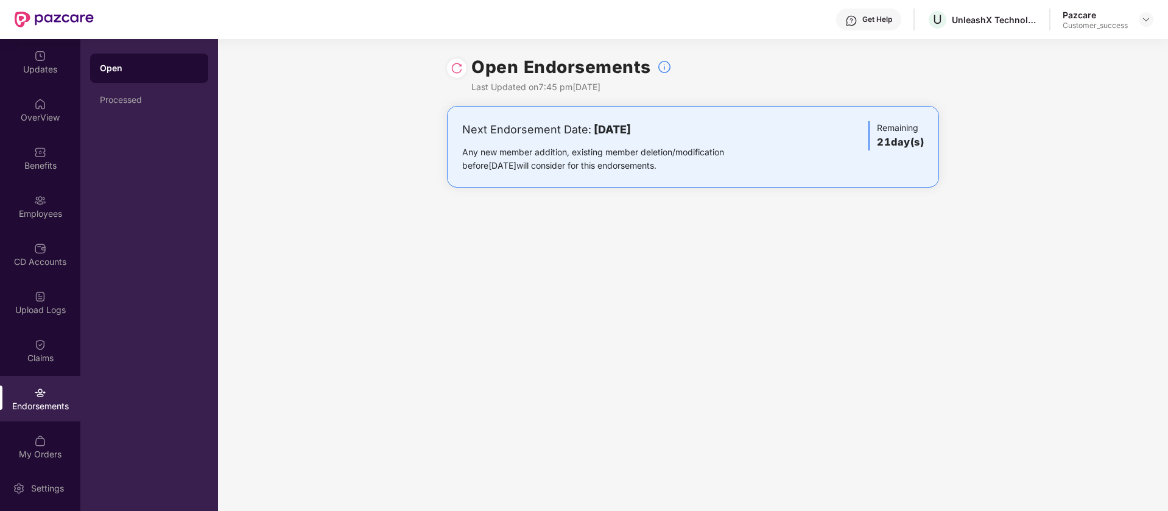
click at [457, 67] on img at bounding box center [457, 68] width 12 height 12
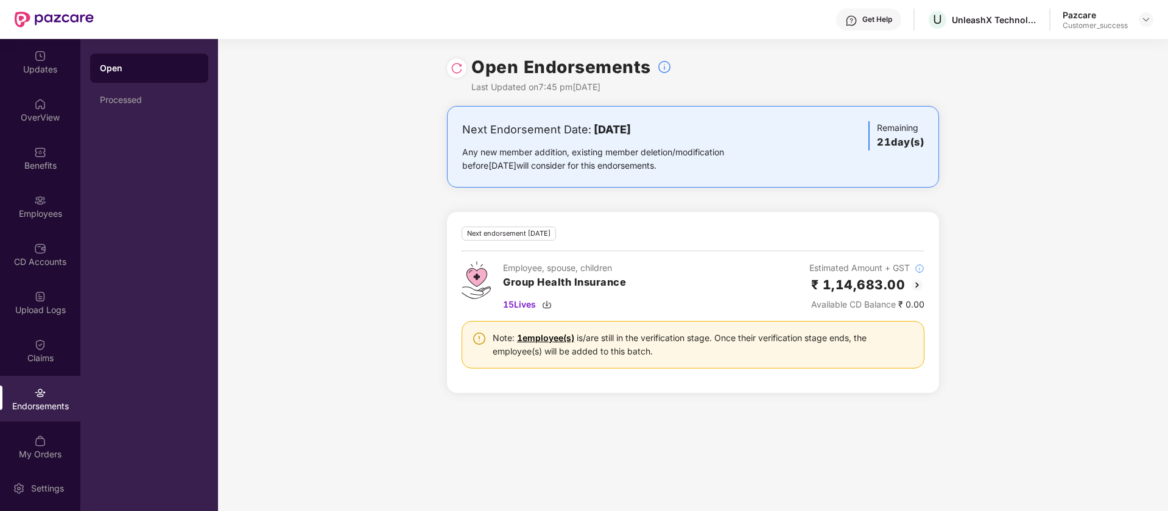
click at [448, 69] on div at bounding box center [456, 67] width 19 height 19
click at [453, 69] on img at bounding box center [457, 68] width 12 height 12
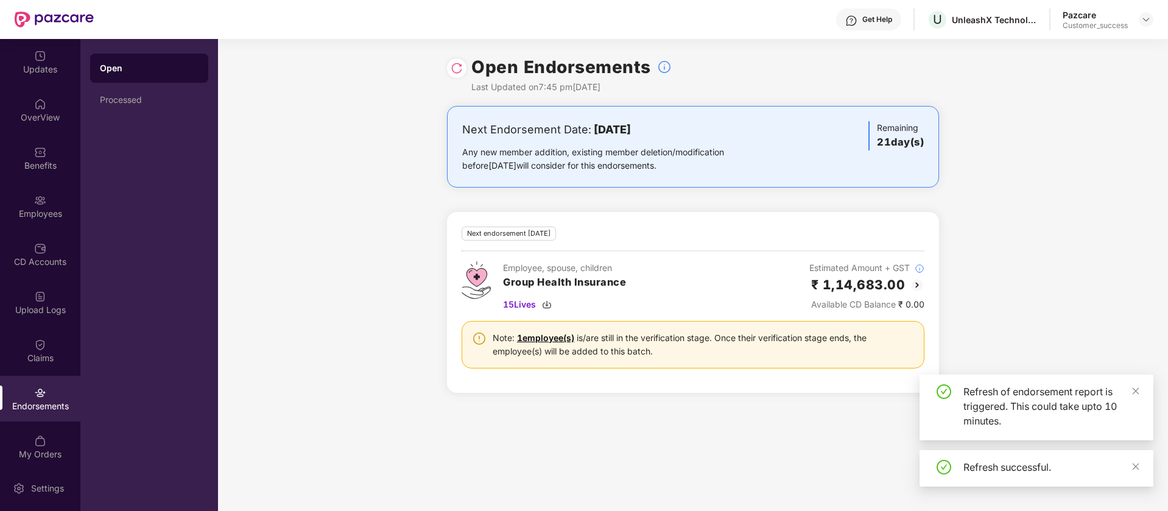
click at [917, 285] on img at bounding box center [917, 285] width 15 height 15
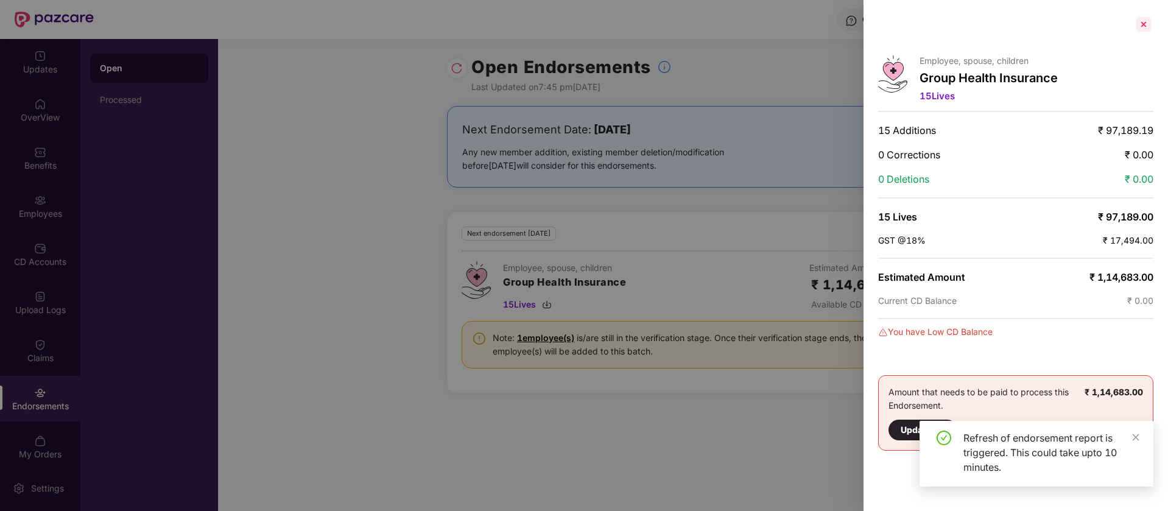
click at [1143, 24] on div at bounding box center [1143, 24] width 19 height 19
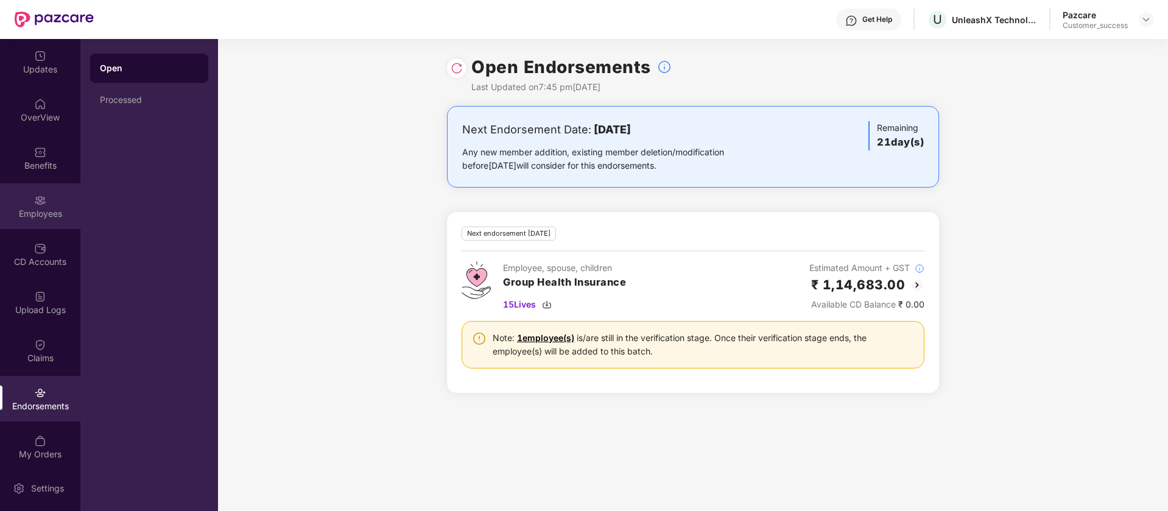
click at [40, 213] on div "Employees" at bounding box center [40, 214] width 80 height 12
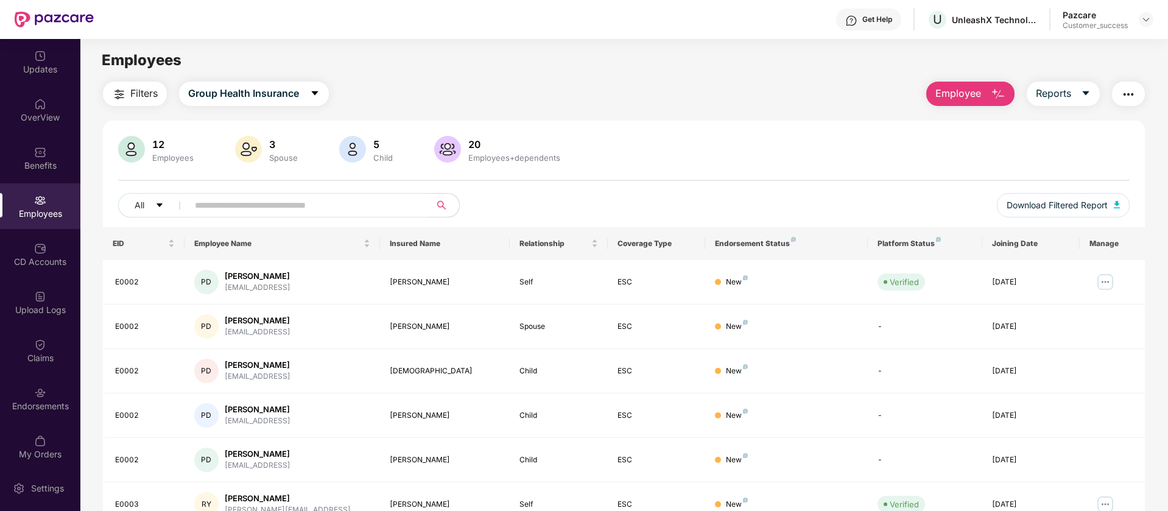
click at [1126, 89] on img "button" at bounding box center [1128, 94] width 15 height 15
click at [870, 103] on div "Filters Group Health Insurance Employee Reports" at bounding box center [624, 94] width 1042 height 24
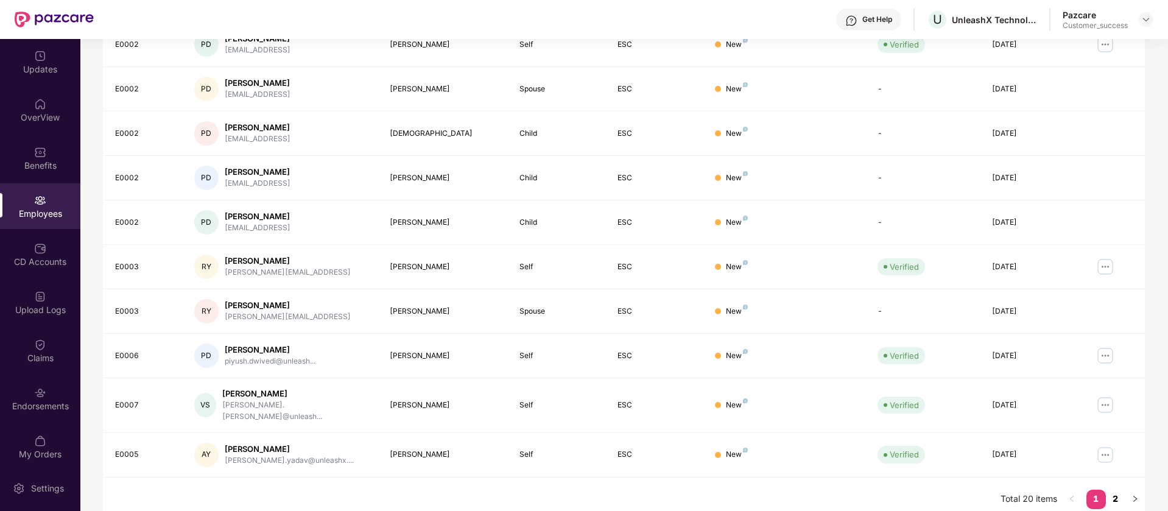
click at [1113, 490] on link "2" at bounding box center [1115, 499] width 19 height 18
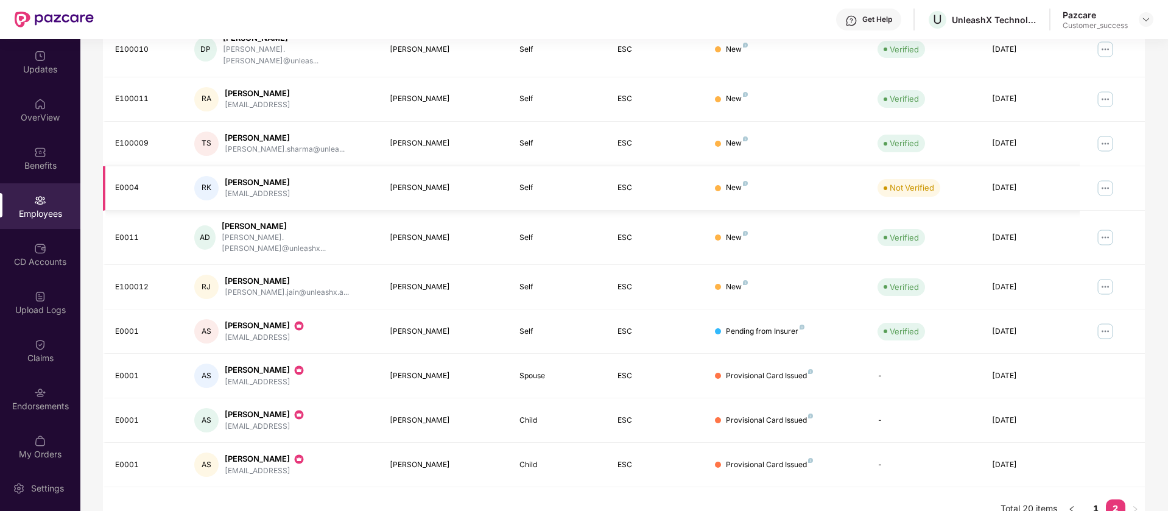
click at [1099, 178] on img at bounding box center [1105, 187] width 19 height 19
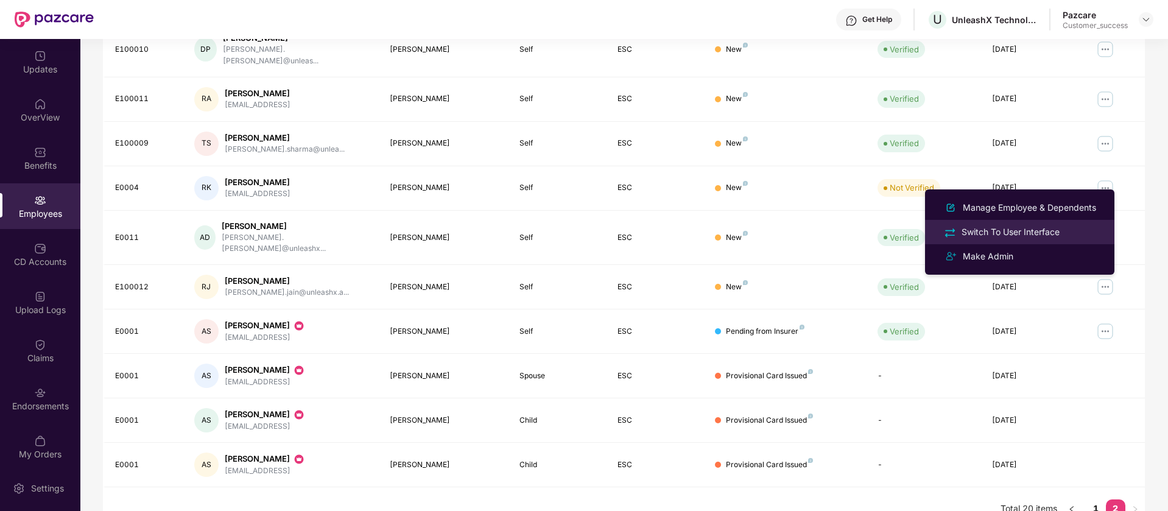
click at [1062, 226] on div "Switch To User Interface" at bounding box center [1010, 231] width 103 height 13
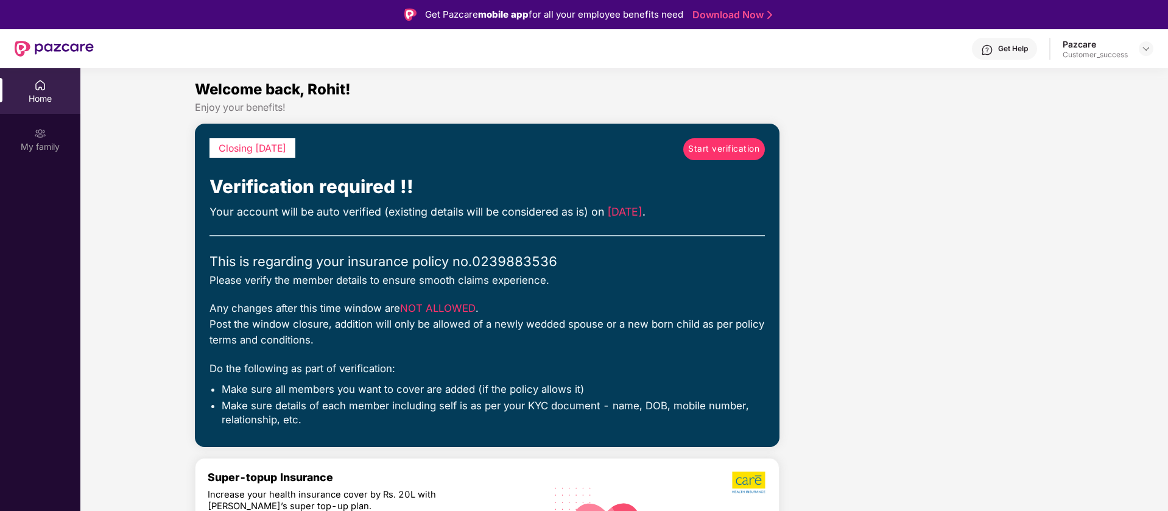
click at [694, 150] on span "Start verification" at bounding box center [723, 149] width 71 height 13
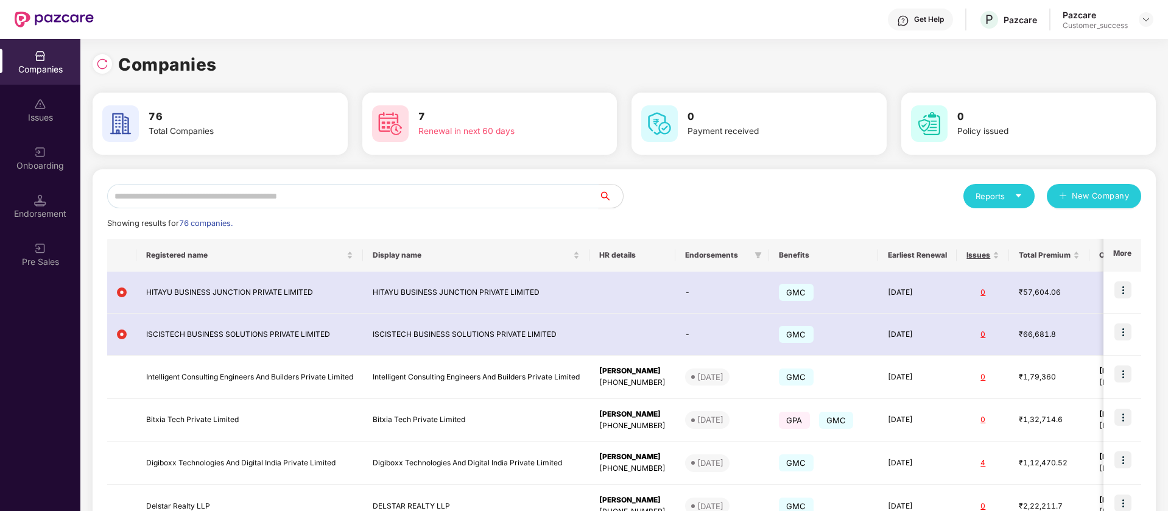
click at [350, 204] on input "text" at bounding box center [353, 196] width 492 height 24
type input "*"
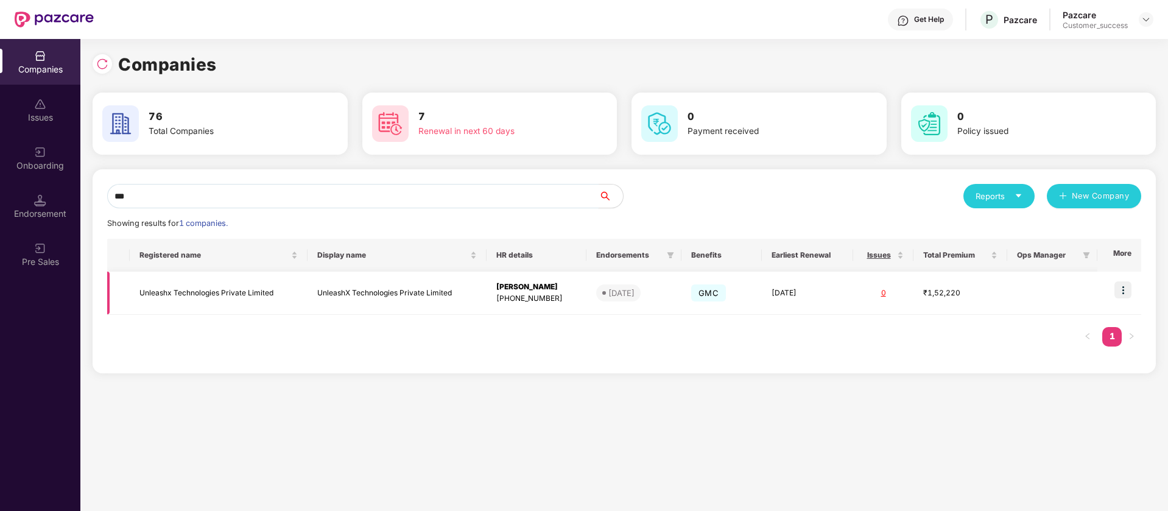
type input "***"
click at [1127, 290] on img at bounding box center [1123, 289] width 17 height 17
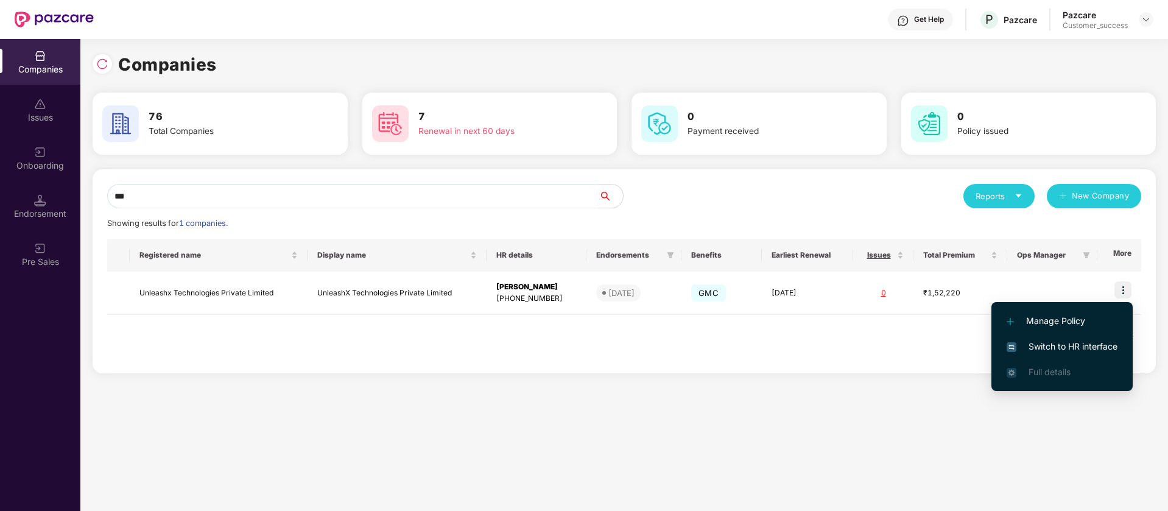
click at [1046, 350] on span "Switch to HR interface" at bounding box center [1062, 346] width 111 height 13
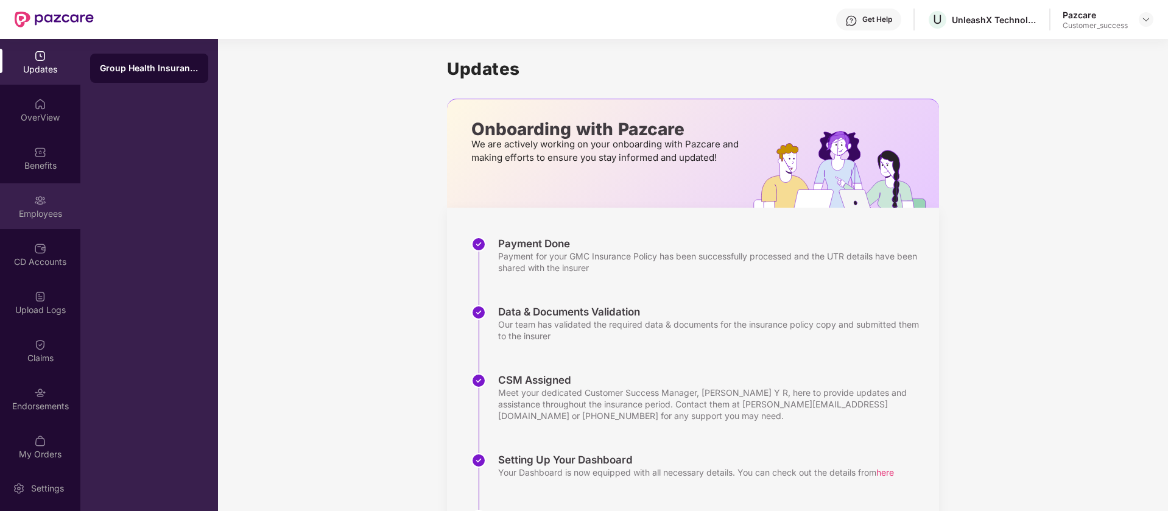
click at [25, 210] on div "Employees" at bounding box center [40, 214] width 80 height 12
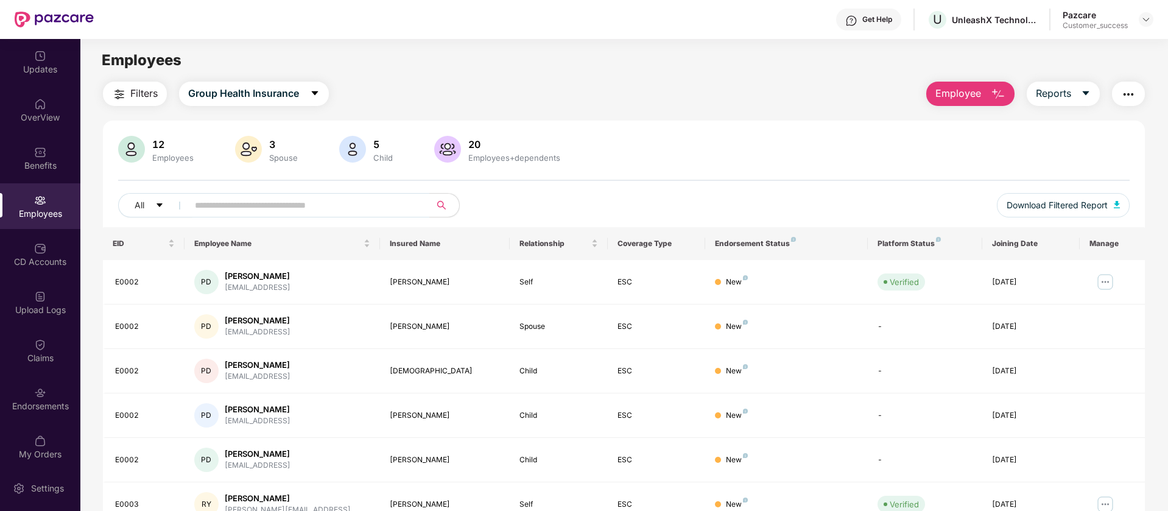
scroll to position [238, 0]
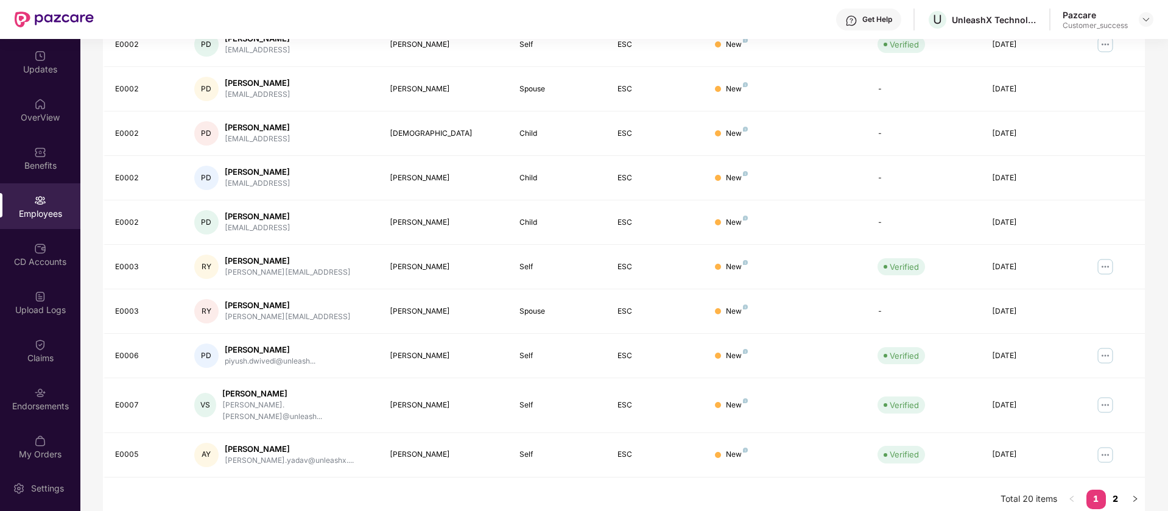
click at [1115, 493] on link "2" at bounding box center [1115, 499] width 19 height 18
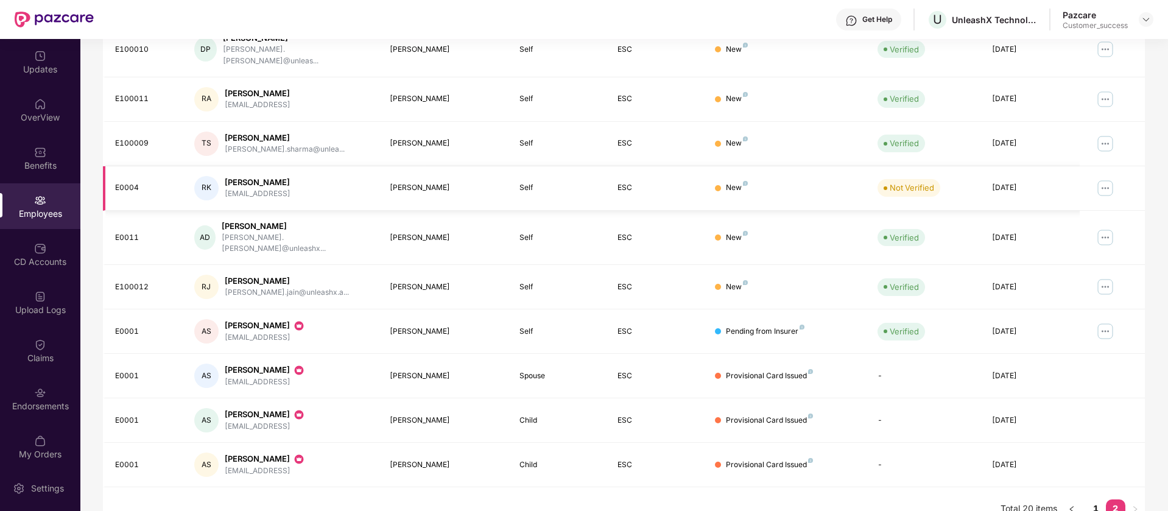
click at [1106, 180] on img at bounding box center [1105, 187] width 19 height 19
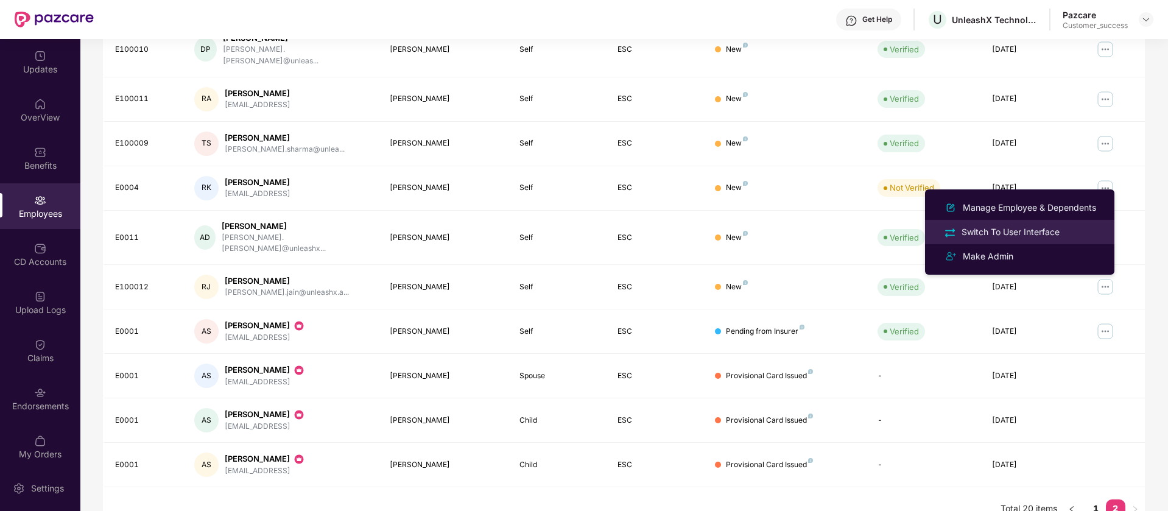
click at [1045, 231] on div "Switch To User Interface" at bounding box center [1010, 231] width 103 height 13
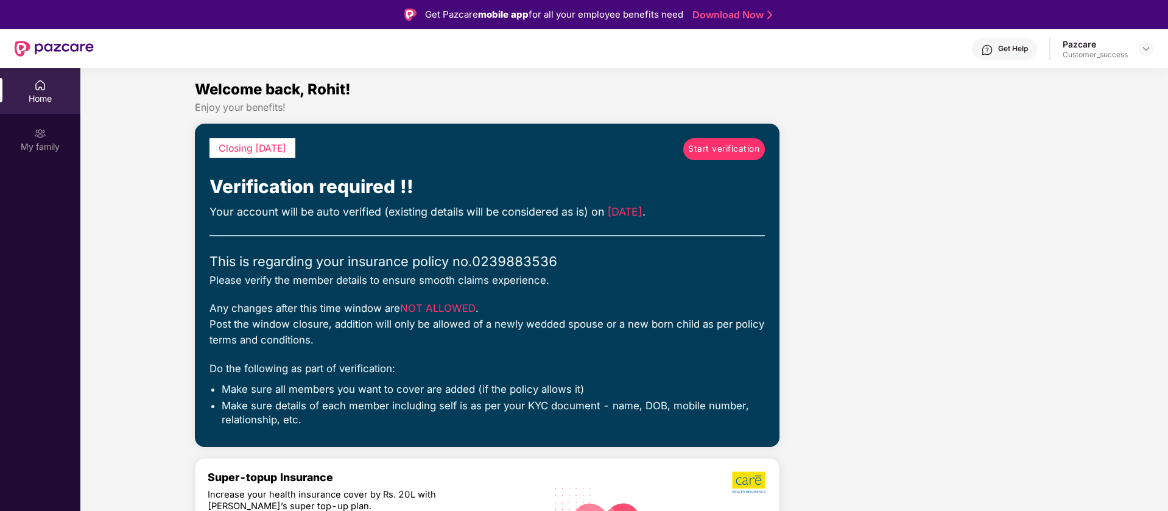
click at [712, 148] on span "Start verification" at bounding box center [723, 149] width 71 height 13
click at [714, 155] on span "Start verification" at bounding box center [723, 149] width 71 height 13
